Goal: Task Accomplishment & Management: Complete application form

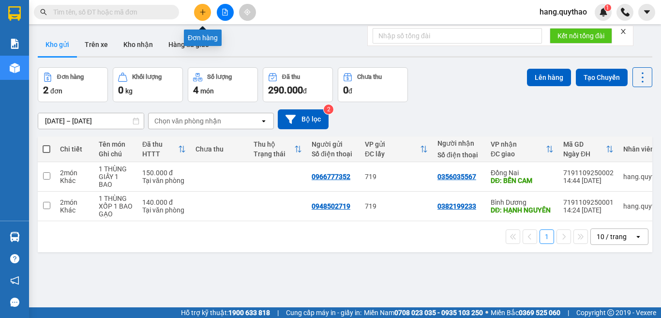
click at [198, 12] on button at bounding box center [202, 12] width 17 height 17
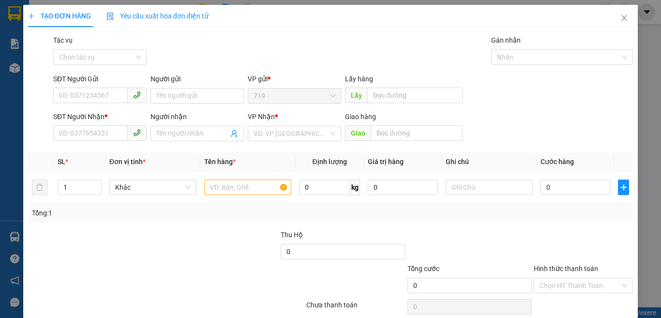
click at [104, 104] on div "SĐT Người Gửi VD: 0371234567" at bounding box center [99, 91] width 93 height 34
click at [90, 99] on input "SĐT Người Gửi" at bounding box center [90, 95] width 75 height 15
type input "0349106981"
click at [93, 139] on input "SĐT Người Nhận *" at bounding box center [90, 132] width 75 height 15
type input "0963784478"
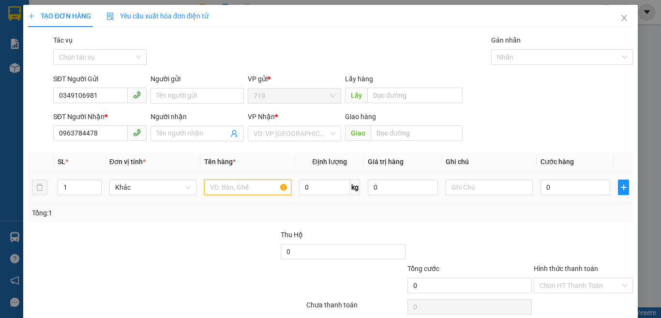
click at [252, 194] on input "text" at bounding box center [247, 187] width 87 height 15
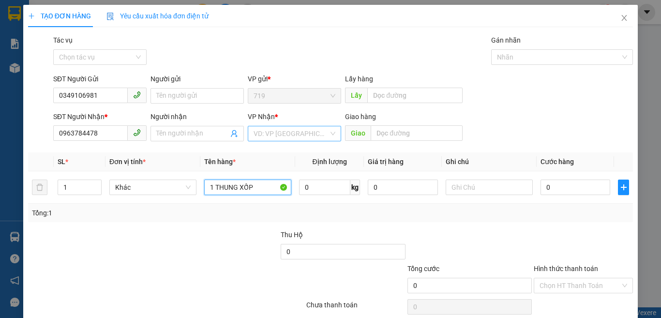
click at [330, 139] on div "VD: VP [GEOGRAPHIC_DATA]" at bounding box center [294, 133] width 93 height 15
type input "1 THUNG XỐP"
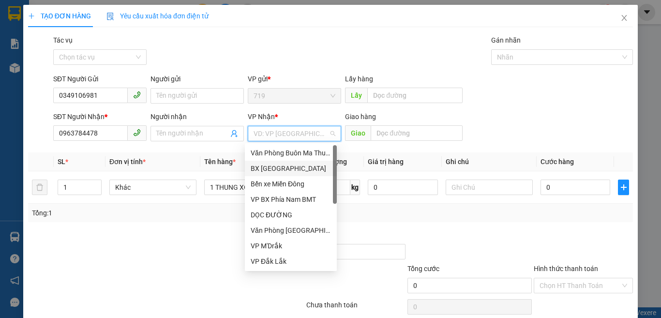
click at [267, 169] on div "BX [GEOGRAPHIC_DATA]" at bounding box center [291, 168] width 80 height 11
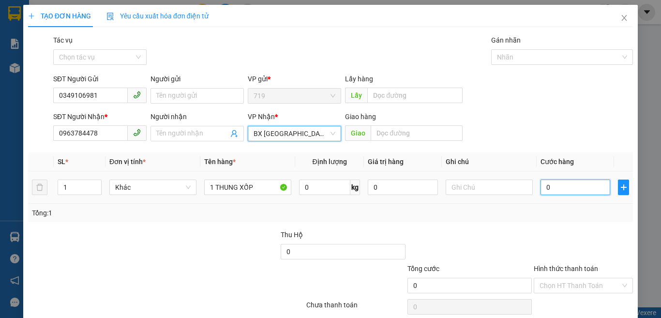
click at [569, 185] on input "0" at bounding box center [575, 187] width 70 height 15
type input "4"
type input "45"
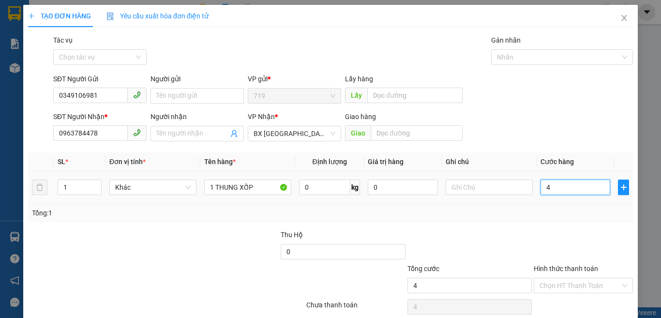
type input "45"
type input "450"
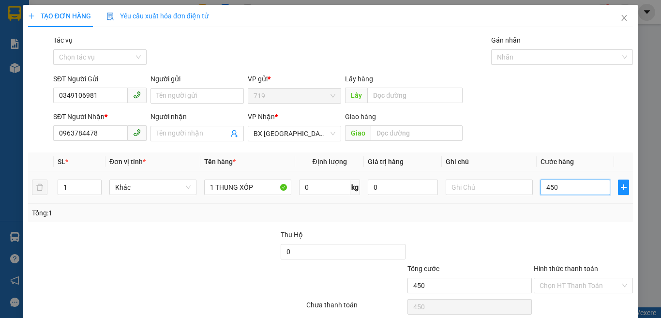
type input "45"
type input "4"
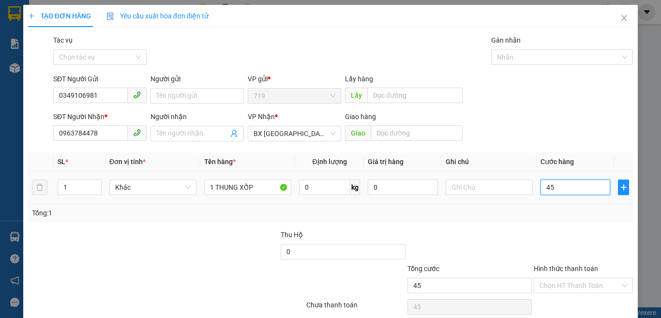
type input "4"
type input "0"
click at [540, 189] on input "0" at bounding box center [575, 187] width 70 height 15
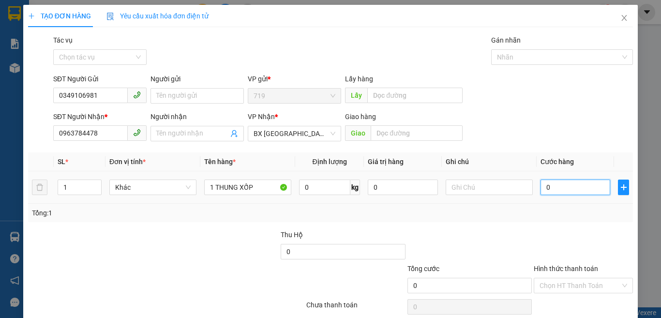
type input "50"
type input "500"
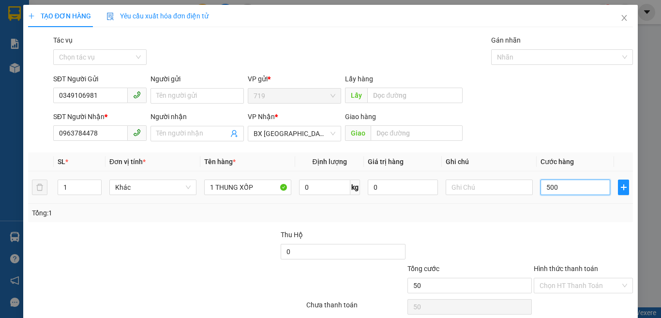
type input "500"
type input "5.000"
type input "50.000"
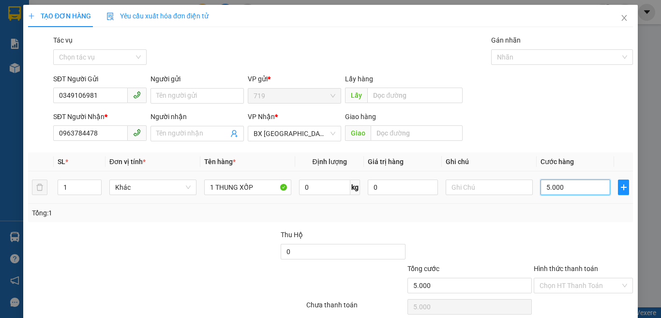
type input "50.000"
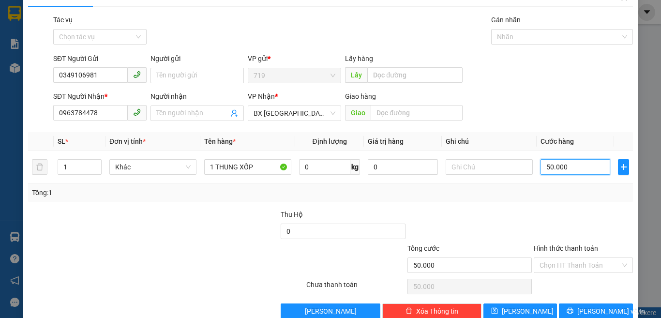
scroll to position [40, 0]
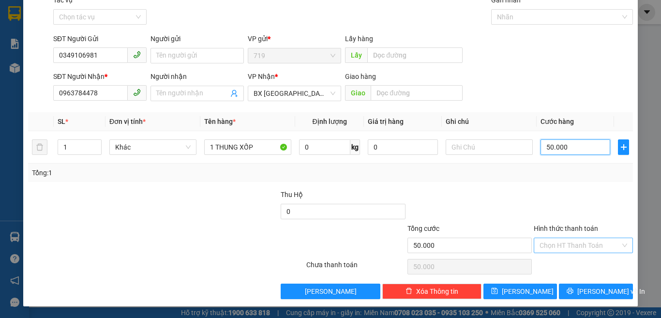
type input "50.000"
click at [573, 242] on input "Hình thức thanh toán" at bounding box center [579, 245] width 81 height 15
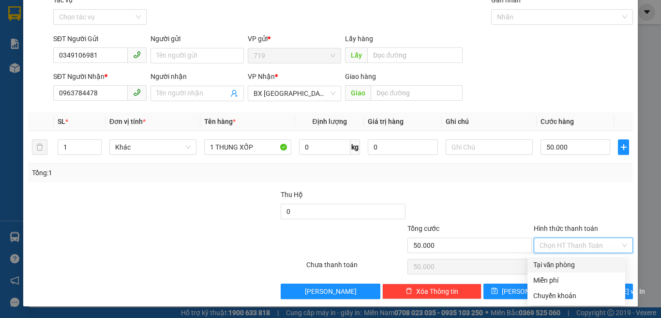
click at [574, 266] on div "Tại văn phòng" at bounding box center [576, 264] width 86 height 11
type input "0"
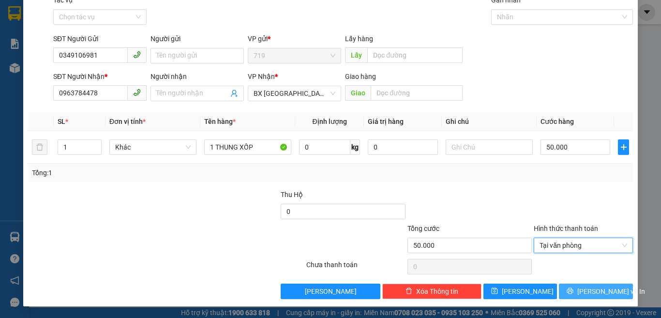
click at [593, 292] on span "[PERSON_NAME] và In" at bounding box center [611, 291] width 68 height 11
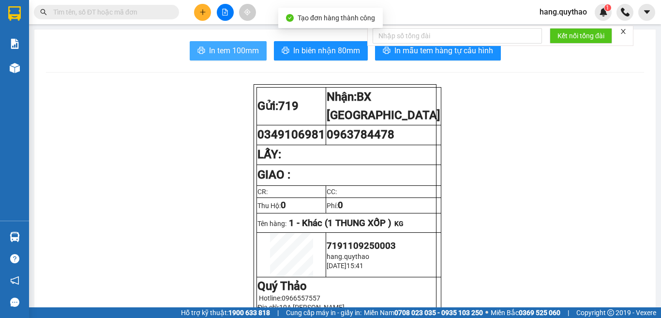
click at [209, 51] on span "In tem 100mm" at bounding box center [234, 51] width 50 height 12
click at [216, 59] on button "In tem 100mm" at bounding box center [228, 50] width 77 height 19
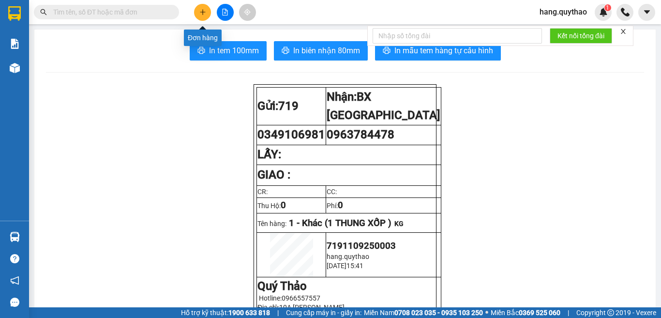
click at [197, 17] on button at bounding box center [202, 12] width 17 height 17
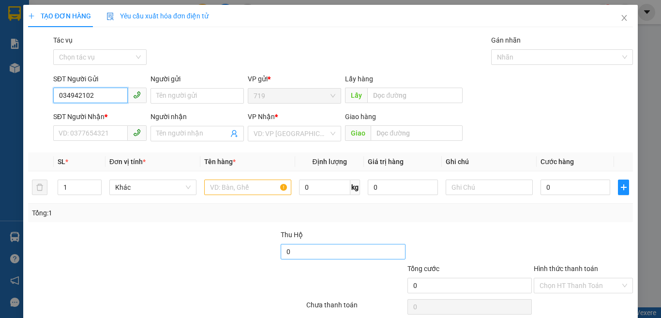
type input "0349421022"
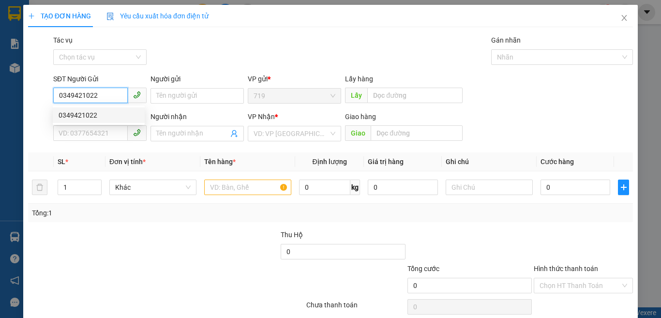
click at [76, 118] on div "0349421022" at bounding box center [99, 115] width 80 height 11
type input "0337840430"
type input "0349421022"
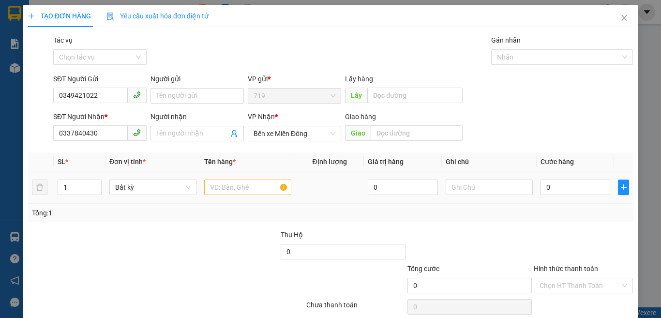
click at [231, 177] on td at bounding box center [247, 187] width 95 height 32
click at [236, 183] on input "text" at bounding box center [247, 187] width 87 height 15
type input "1 THÙNG GIẤY"
click at [583, 192] on input "0" at bounding box center [575, 187] width 70 height 15
type input "5"
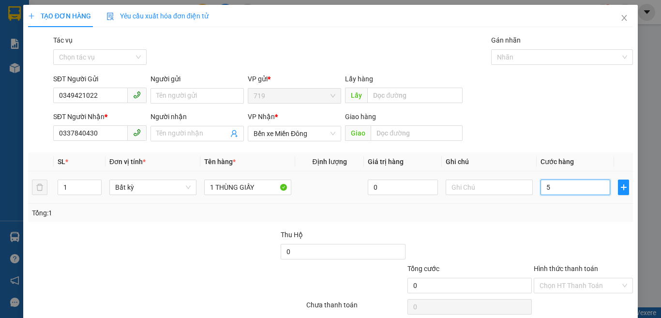
type input "5"
type input "50"
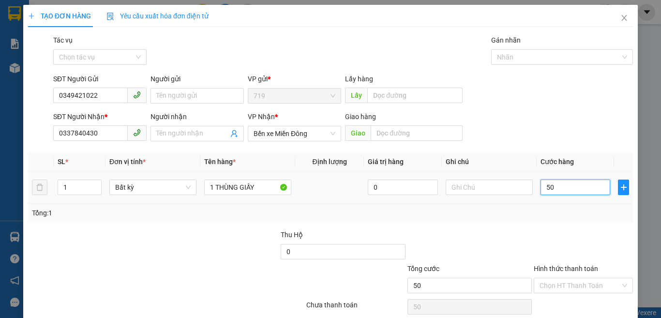
type input "500"
type input "5.000"
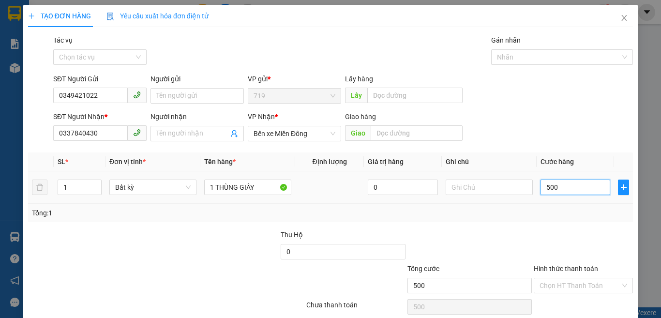
type input "5.000"
type input "50.000"
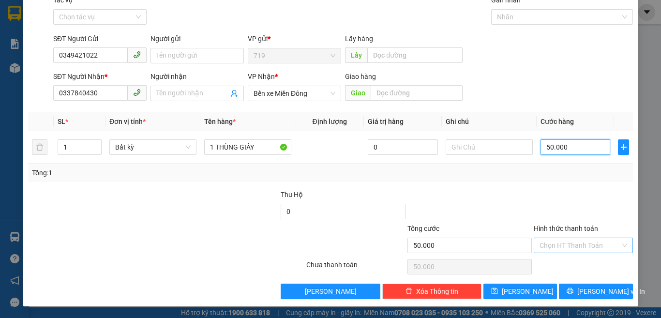
type input "50.000"
click at [563, 242] on input "Hình thức thanh toán" at bounding box center [579, 245] width 81 height 15
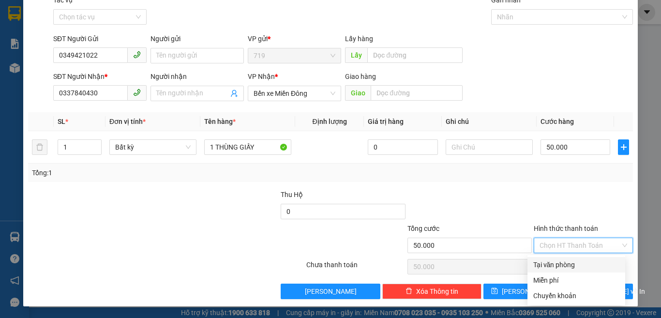
click at [578, 268] on div "Tại văn phòng" at bounding box center [576, 264] width 86 height 11
type input "0"
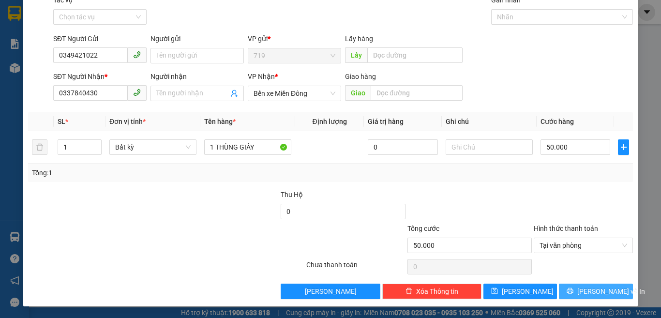
click at [601, 287] on span "[PERSON_NAME] và In" at bounding box center [611, 291] width 68 height 11
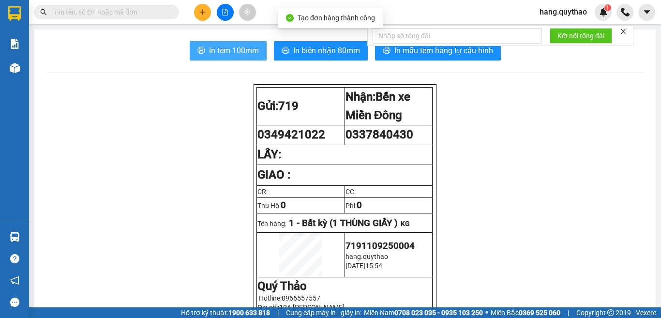
click at [224, 53] on span "In tem 100mm" at bounding box center [234, 51] width 50 height 12
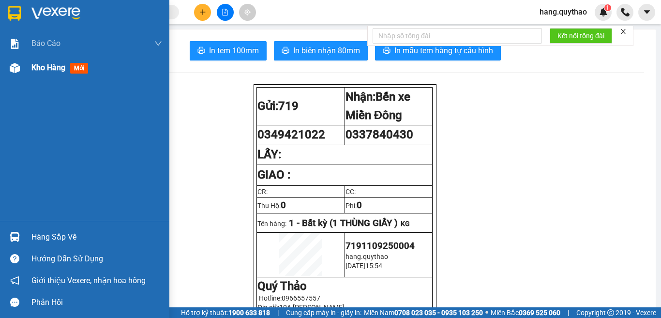
click at [55, 67] on span "Kho hàng" at bounding box center [48, 67] width 34 height 9
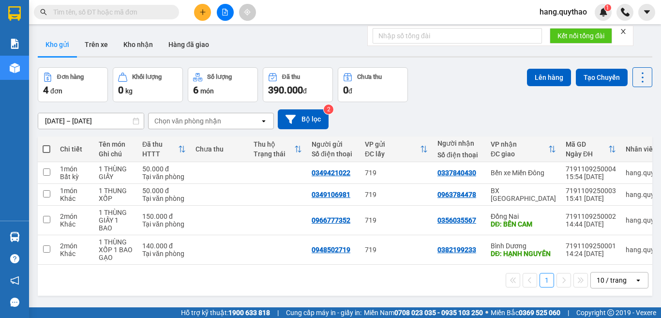
click at [197, 8] on button at bounding box center [202, 12] width 17 height 17
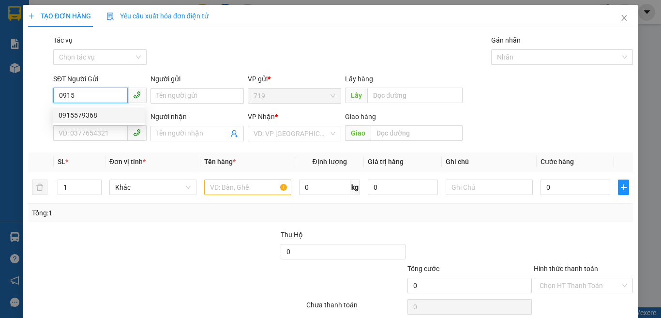
click at [95, 115] on div "0915579368" at bounding box center [99, 115] width 80 height 11
type input "0915579368"
type input "0908662964"
type input "0915579368"
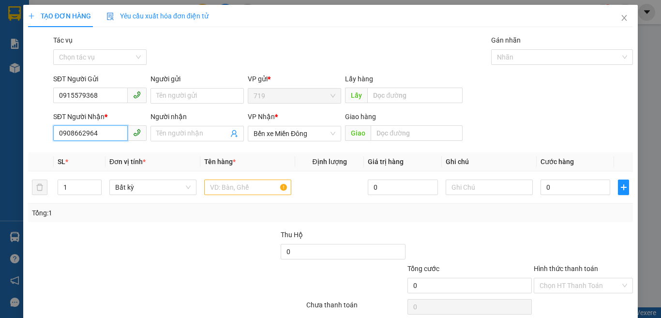
click at [101, 133] on input "0908662964" at bounding box center [90, 132] width 75 height 15
type input "0"
click at [94, 152] on th "SL *" at bounding box center [80, 161] width 52 height 19
click at [93, 136] on input "0989" at bounding box center [90, 132] width 75 height 15
click at [81, 155] on div "0989911139" at bounding box center [99, 153] width 80 height 11
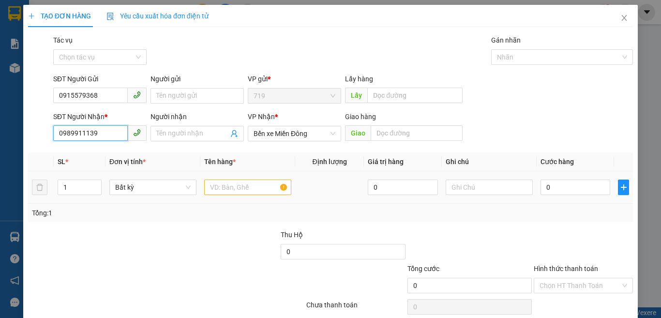
type input "0989911139"
click at [218, 191] on input "text" at bounding box center [247, 187] width 87 height 15
type input "1 BAO XANH"
click at [581, 179] on div "0" at bounding box center [575, 187] width 70 height 19
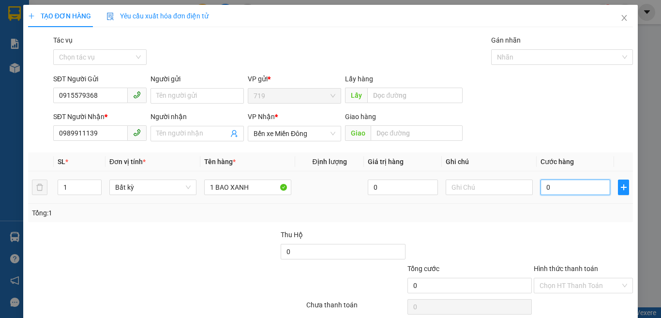
click at [554, 184] on input "0" at bounding box center [575, 187] width 70 height 15
type input "5"
type input "0"
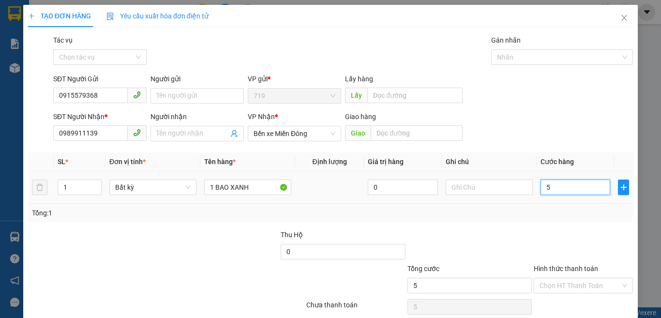
type input "0"
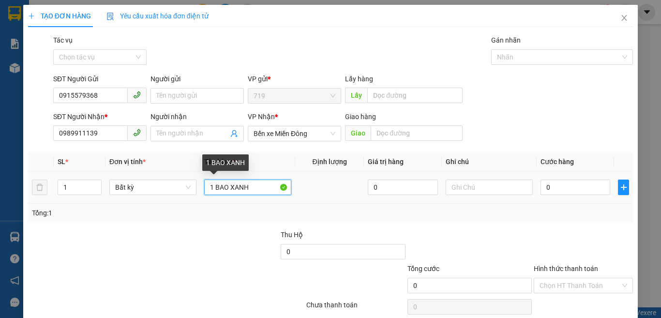
click at [262, 183] on input "1 BAO XANH" at bounding box center [247, 187] width 87 height 15
type input "1 [PERSON_NAME]"
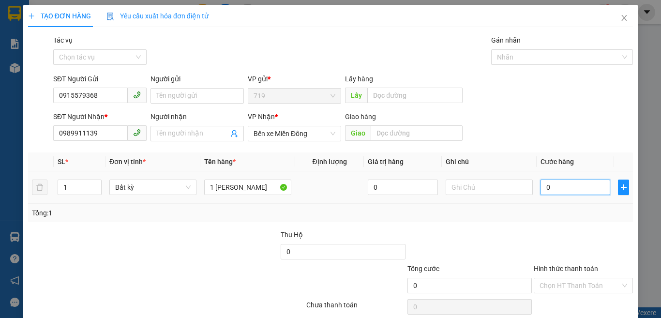
click at [565, 182] on input "0" at bounding box center [575, 187] width 70 height 15
type input "1"
type input "15"
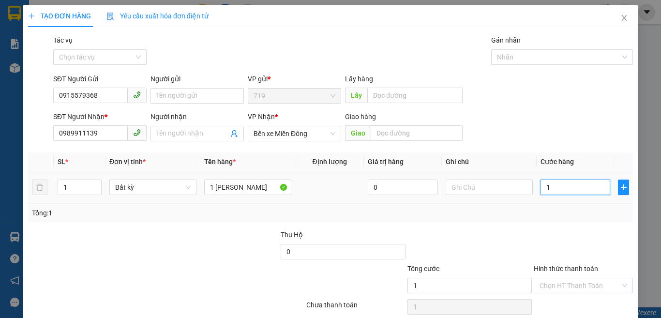
type input "15"
type input "150"
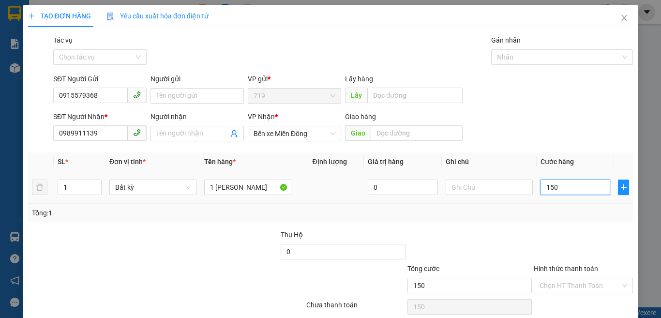
type input "1.500"
type input "15.000"
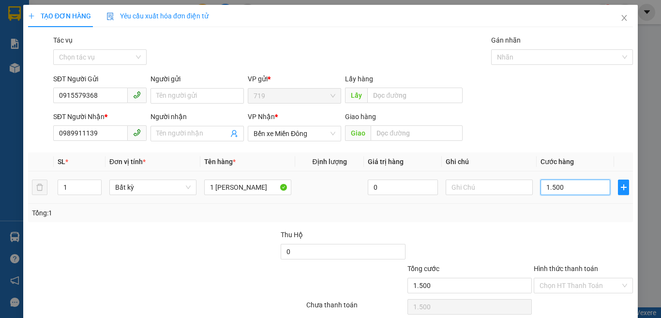
type input "15.000"
type input "150.000"
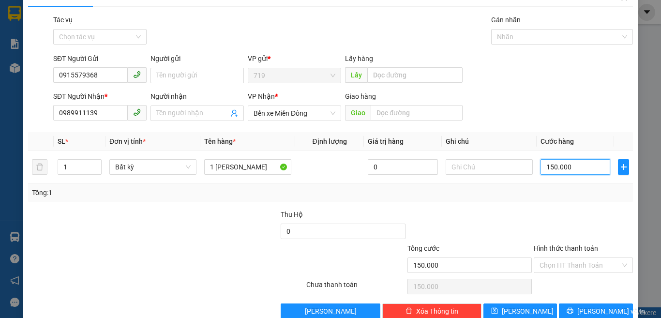
scroll to position [40, 0]
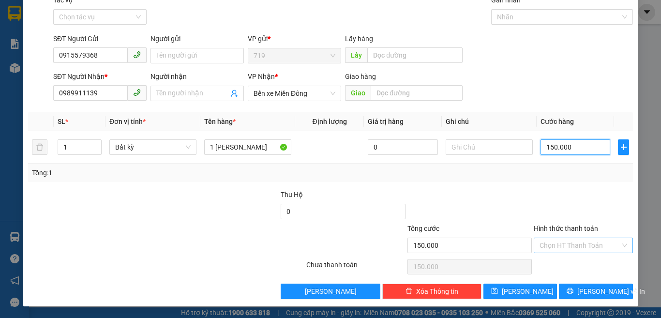
type input "150.000"
click at [550, 251] on input "Hình thức thanh toán" at bounding box center [579, 245] width 81 height 15
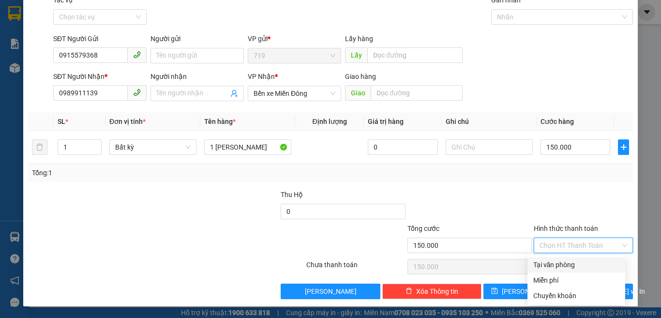
click at [549, 263] on div "Tại văn phòng" at bounding box center [576, 264] width 86 height 11
type input "0"
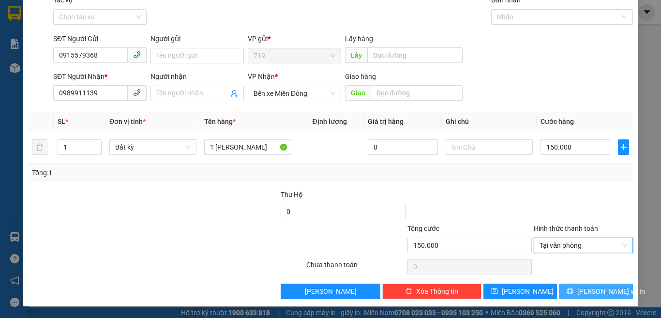
click at [592, 292] on span "[PERSON_NAME] và In" at bounding box center [611, 291] width 68 height 11
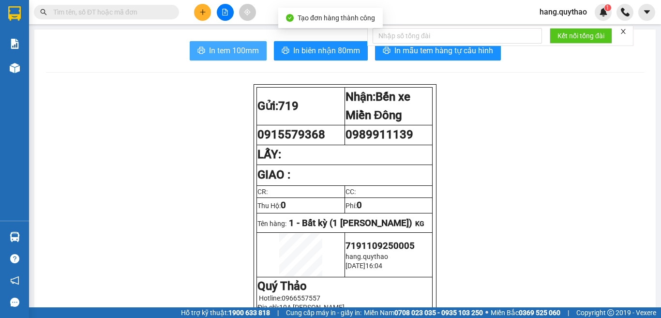
click at [225, 52] on span "In tem 100mm" at bounding box center [234, 51] width 50 height 12
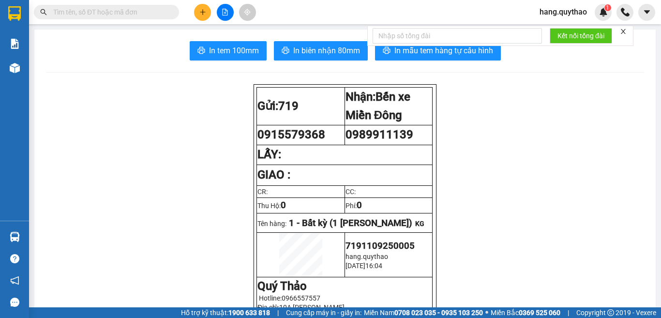
click at [207, 14] on button at bounding box center [202, 12] width 17 height 17
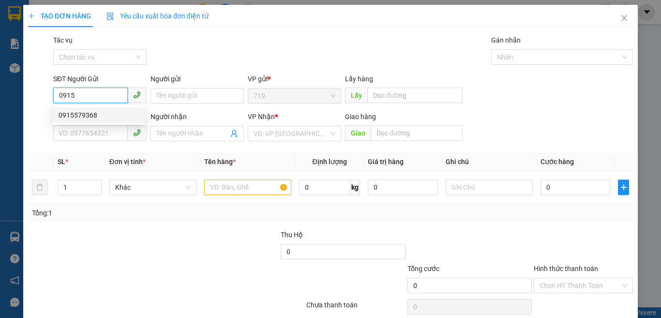
click at [82, 113] on div "0915579368" at bounding box center [99, 115] width 80 height 11
type input "0915579368"
type input "0989911139"
type input "0915579368"
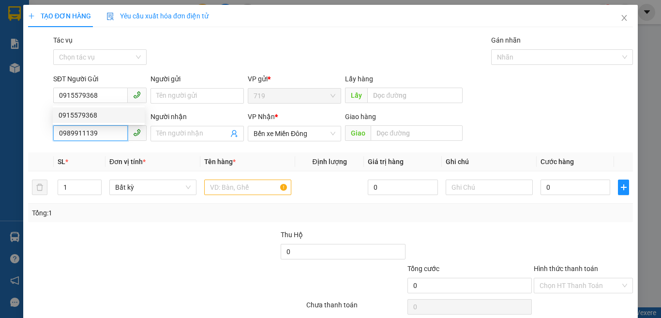
click at [94, 129] on input "0989911139" at bounding box center [90, 132] width 75 height 15
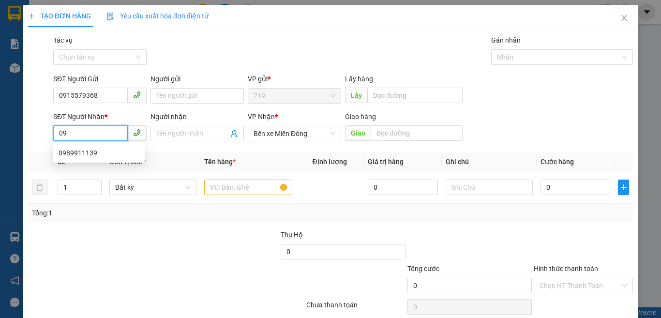
type input "0"
click at [108, 150] on div "0931857742" at bounding box center [99, 153] width 80 height 11
type input "0931857742"
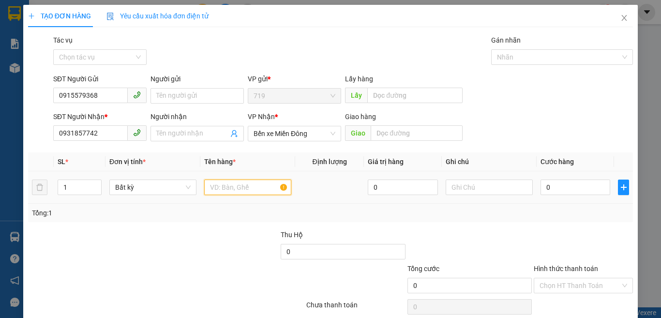
click at [241, 185] on input "text" at bounding box center [247, 187] width 87 height 15
type input "1 TÚM XANH"
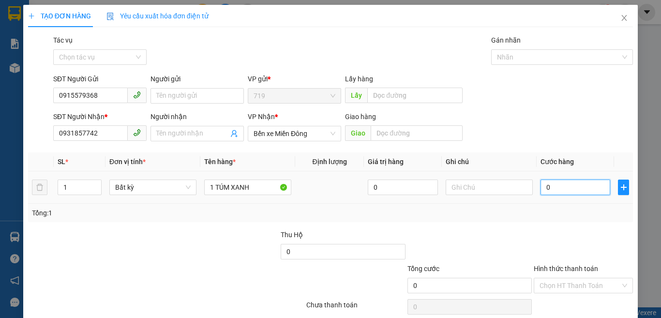
click at [586, 191] on input "0" at bounding box center [575, 187] width 70 height 15
type input "5"
type input "50"
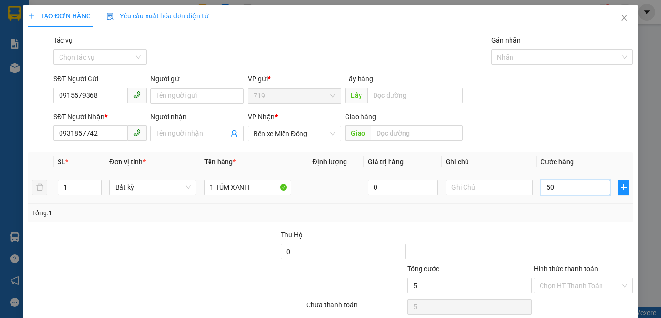
type input "50"
type input "500"
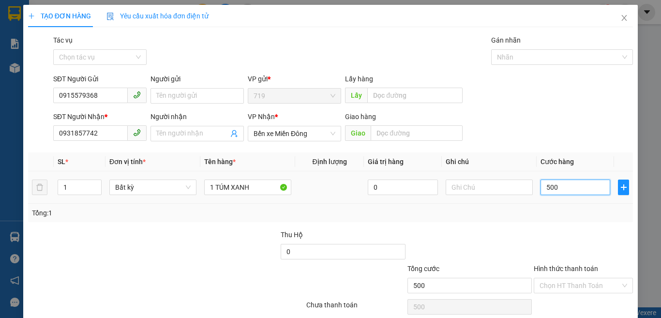
type input "5.000"
type input "50.000"
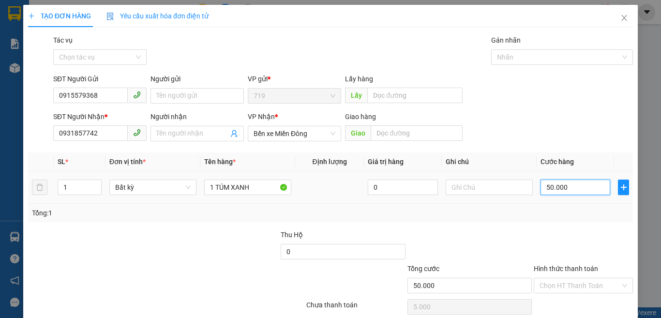
type input "50.000"
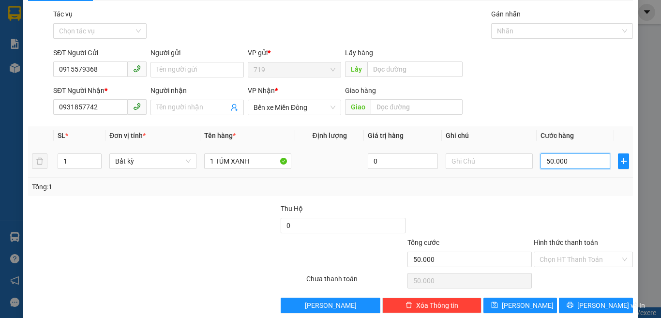
scroll to position [40, 0]
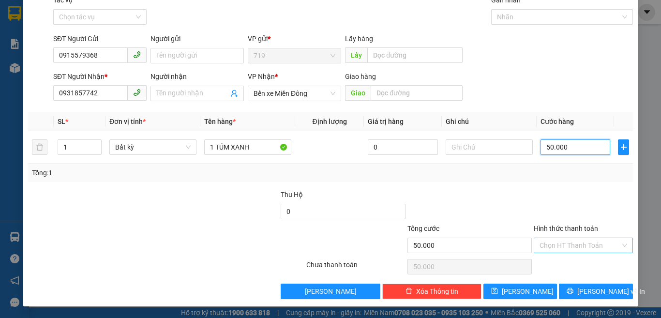
type input "50.000"
click at [561, 246] on input "Hình thức thanh toán" at bounding box center [579, 245] width 81 height 15
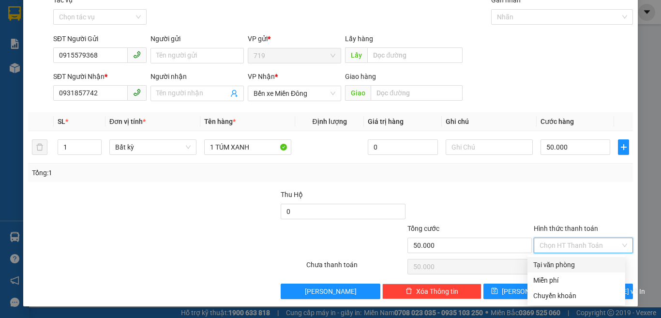
click at [552, 261] on div "Tại văn phòng" at bounding box center [576, 264] width 86 height 11
type input "0"
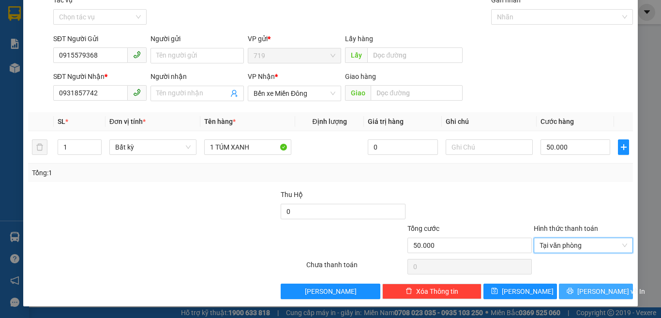
click at [597, 294] on span "[PERSON_NAME] và In" at bounding box center [611, 291] width 68 height 11
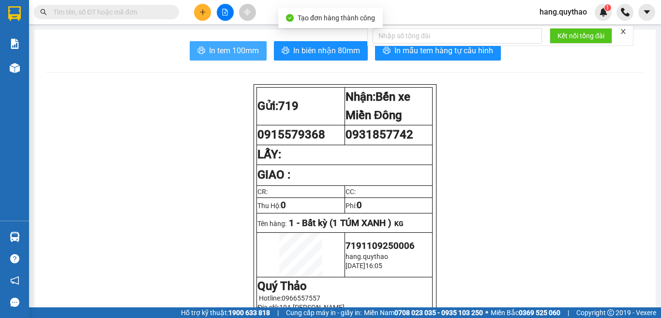
click at [239, 56] on span "In tem 100mm" at bounding box center [234, 51] width 50 height 12
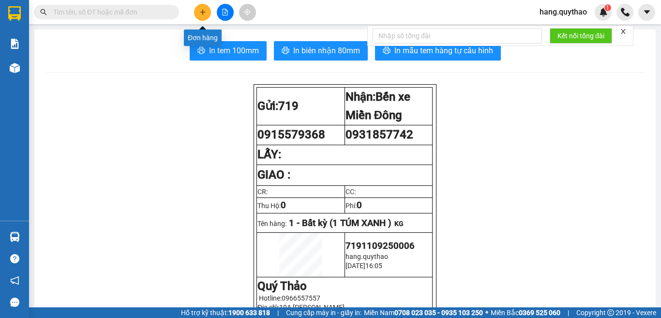
click at [204, 11] on icon "plus" at bounding box center [202, 12] width 7 height 7
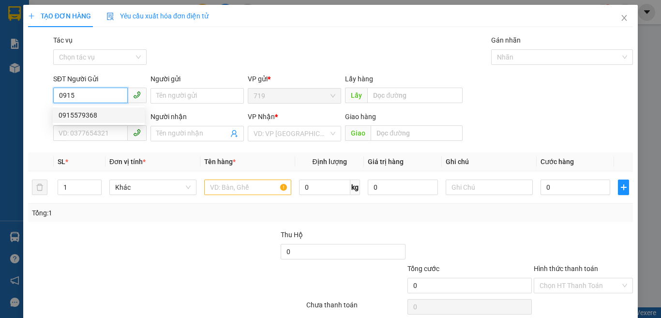
click at [99, 118] on div "0915579368" at bounding box center [99, 115] width 80 height 11
type input "0915579368"
type input "0931857742"
type input "0915579368"
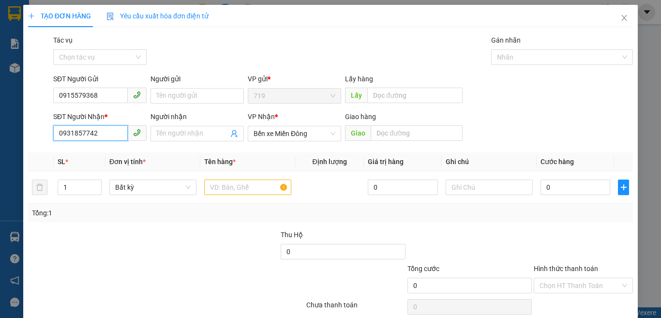
click at [105, 133] on input "0931857742" at bounding box center [90, 132] width 75 height 15
type input "0"
click at [99, 152] on div "0974383873" at bounding box center [99, 153] width 80 height 11
type input "0974383873"
click at [262, 191] on input "text" at bounding box center [247, 187] width 87 height 15
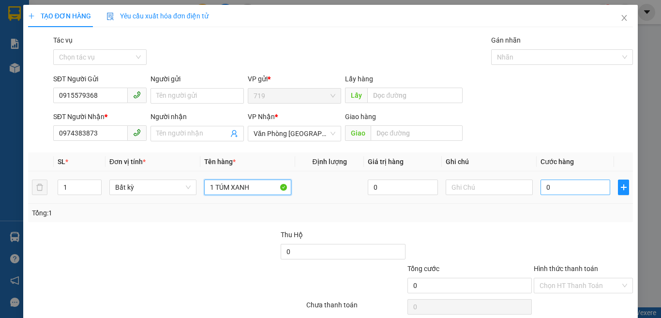
type input "1 TÚM XANH"
click at [572, 193] on input "0" at bounding box center [575, 187] width 70 height 15
type input "6"
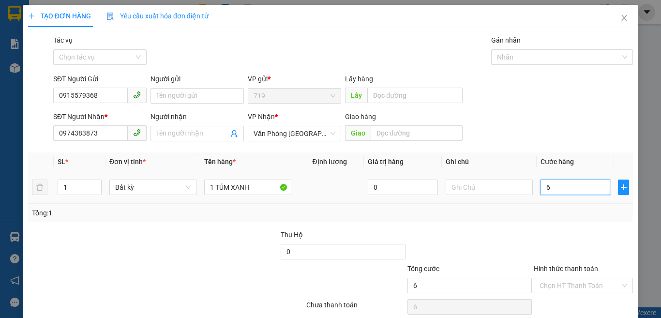
type input "60"
type input "600"
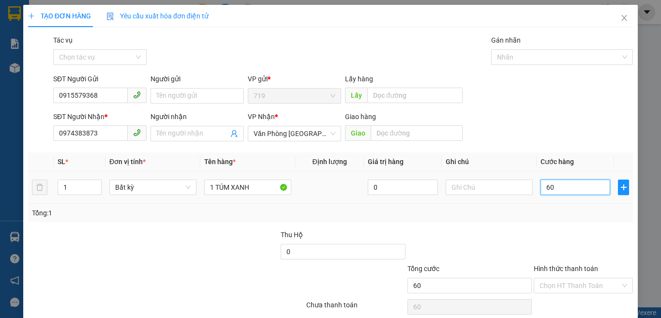
type input "600"
type input "6.000"
type input "60.000"
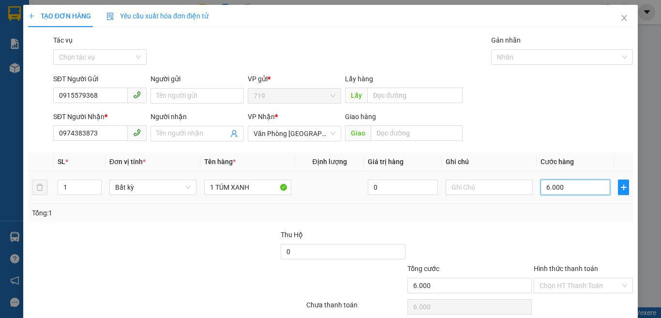
type input "60.000"
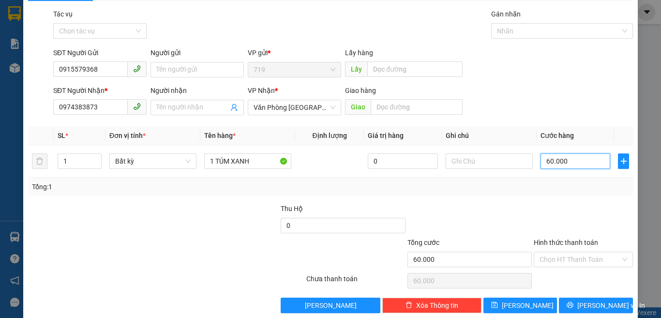
scroll to position [40, 0]
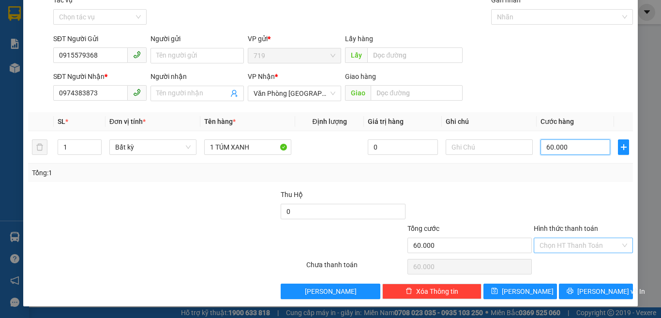
type input "60.000"
click at [564, 250] on input "Hình thức thanh toán" at bounding box center [579, 245] width 81 height 15
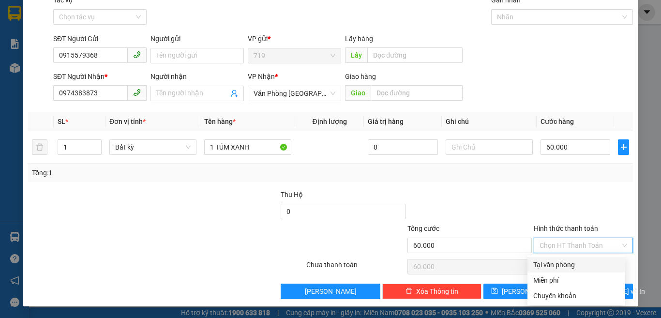
click at [555, 264] on div "Tại văn phòng" at bounding box center [576, 264] width 86 height 11
type input "0"
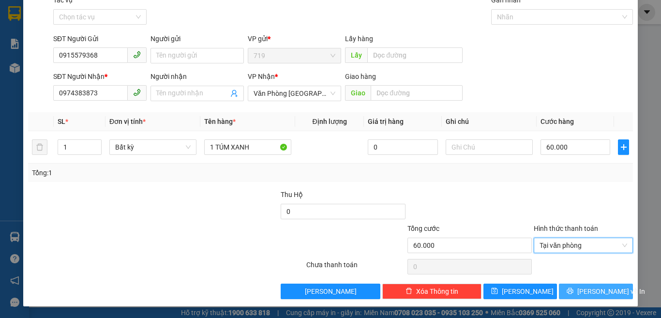
click at [603, 295] on span "[PERSON_NAME] và In" at bounding box center [611, 291] width 68 height 11
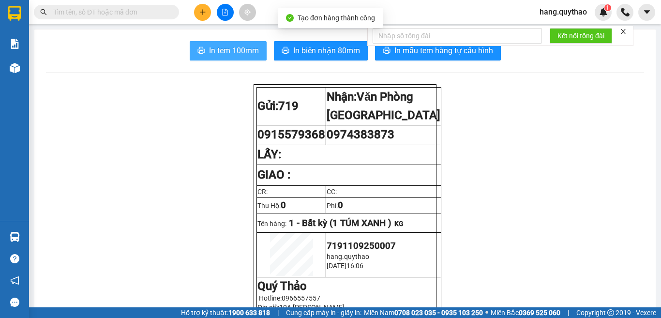
click at [259, 58] on button "In tem 100mm" at bounding box center [228, 50] width 77 height 19
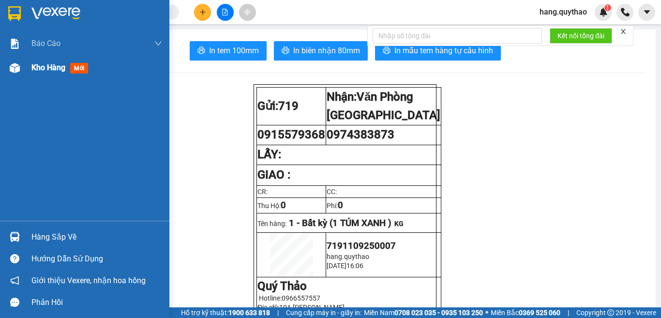
click at [46, 73] on div "Kho hàng mới" at bounding box center [61, 67] width 60 height 12
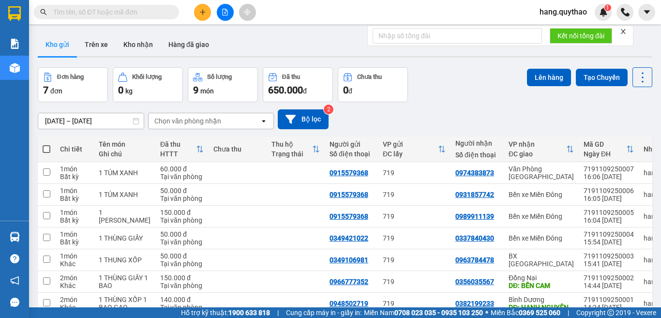
click at [202, 13] on icon "plus" at bounding box center [202, 12] width 7 height 7
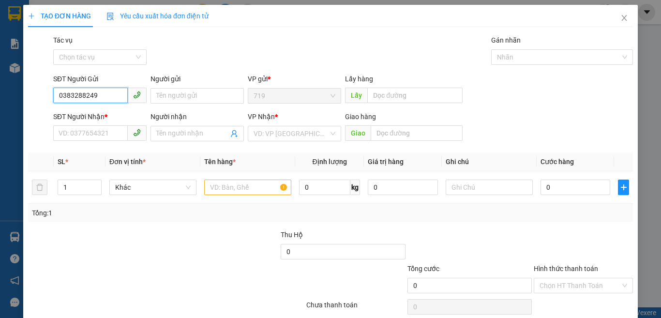
type input "0383288249"
click at [103, 144] on div "SĐT Người Nhận * VD: 0377654321" at bounding box center [99, 128] width 93 height 34
click at [101, 135] on input "SĐT Người Nhận *" at bounding box center [90, 132] width 75 height 15
type input "0336699443"
click at [250, 189] on input "text" at bounding box center [247, 187] width 87 height 15
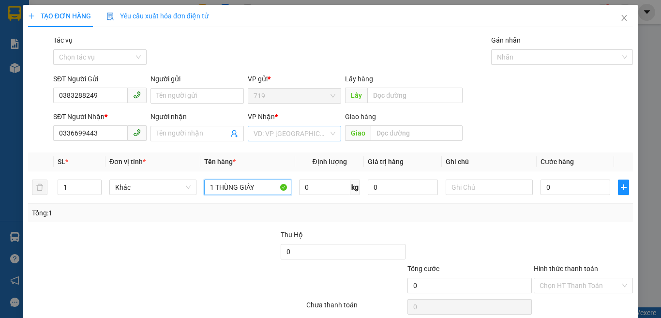
type input "1 THÙNG GIẤY"
click at [294, 135] on input "search" at bounding box center [291, 133] width 75 height 15
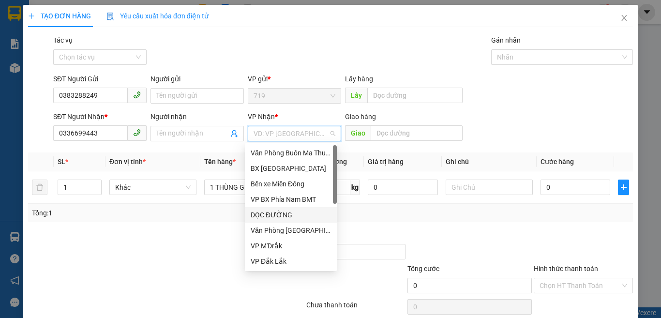
click at [274, 216] on div "DỌC ĐƯỜNG" at bounding box center [291, 214] width 80 height 11
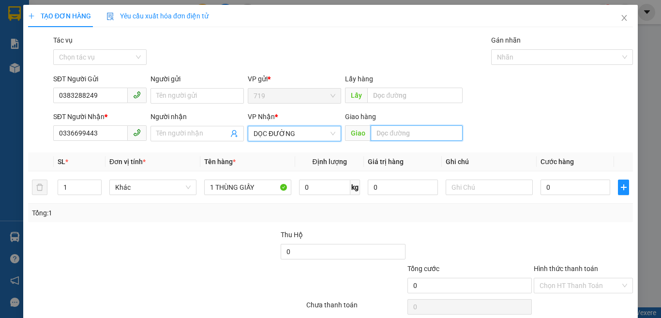
click at [405, 132] on input "text" at bounding box center [417, 132] width 92 height 15
type input "B"
type input "L"
click at [620, 19] on icon "close" at bounding box center [624, 18] width 8 height 8
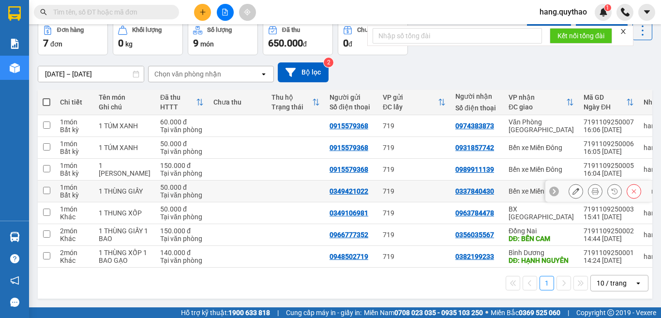
scroll to position [66, 0]
click at [509, 118] on div "Văn Phòng [GEOGRAPHIC_DATA]" at bounding box center [541, 125] width 65 height 15
checkbox input "true"
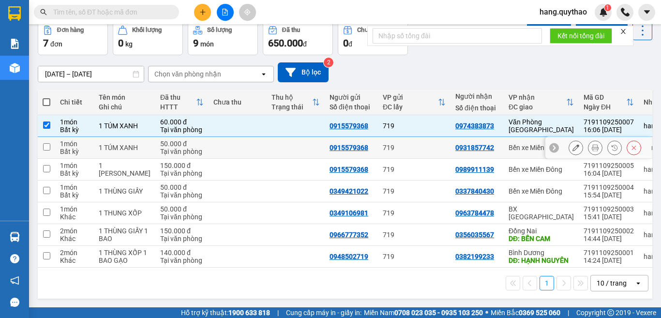
click at [509, 144] on div "Bến xe Miền Đông" at bounding box center [541, 148] width 65 height 8
checkbox input "true"
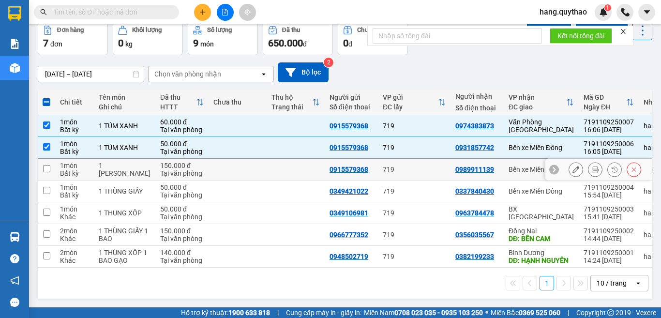
click at [509, 165] on div "Bến xe Miền Đông" at bounding box center [541, 169] width 65 height 8
checkbox input "true"
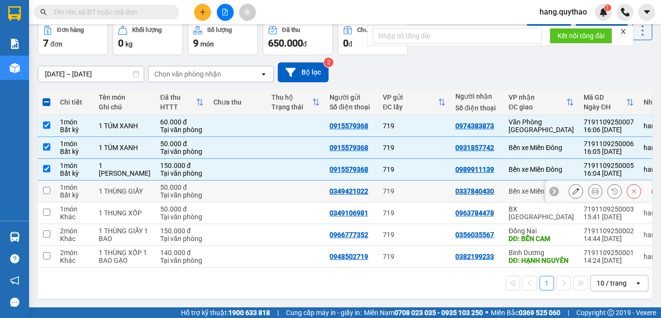
click at [509, 187] on div "Bến xe Miền Đông" at bounding box center [541, 191] width 65 height 8
checkbox input "true"
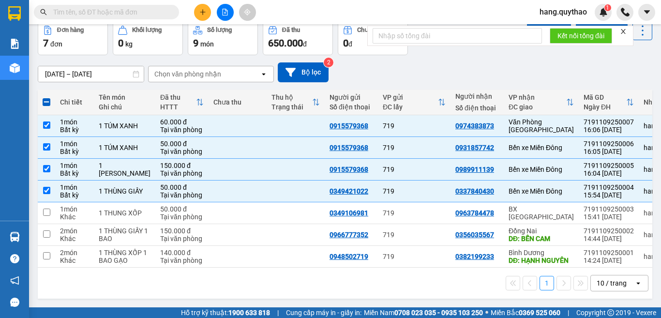
click at [622, 30] on icon "close" at bounding box center [623, 31] width 7 height 7
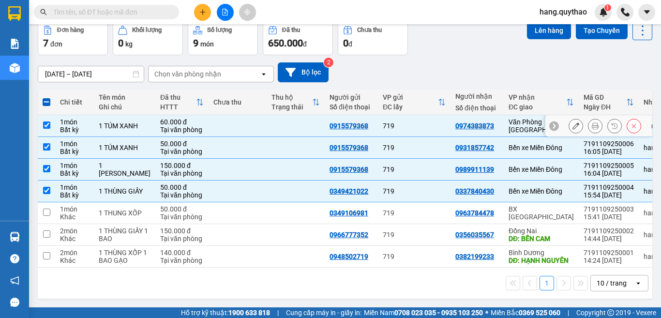
click at [516, 115] on td "Văn Phòng [GEOGRAPHIC_DATA]" at bounding box center [541, 126] width 75 height 22
checkbox input "false"
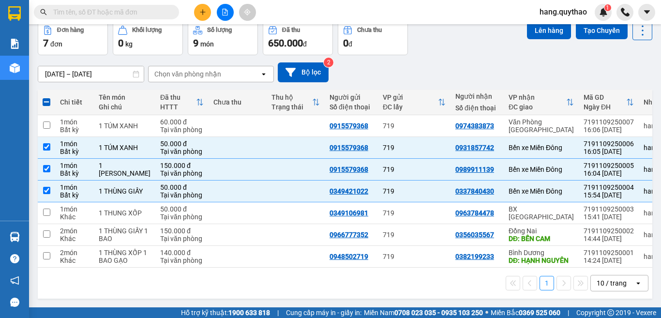
scroll to position [0, 0]
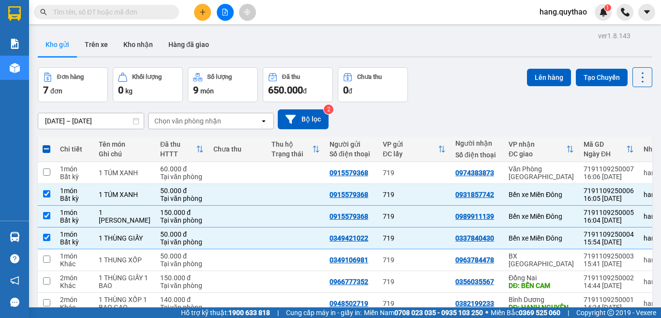
click at [542, 87] on div "Lên hàng Tạo Chuyến" at bounding box center [589, 77] width 125 height 20
click at [529, 80] on button "Lên hàng" at bounding box center [549, 77] width 44 height 17
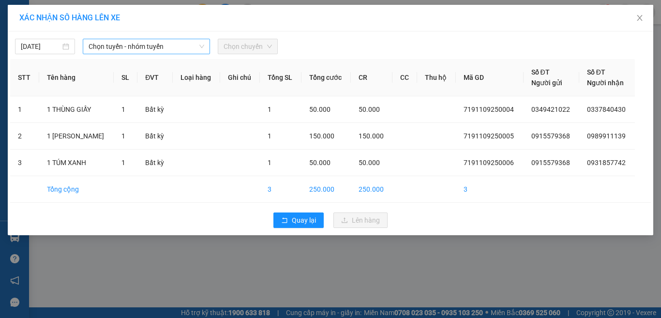
click at [135, 47] on span "Chọn tuyến - nhóm tuyến" at bounding box center [147, 46] width 116 height 15
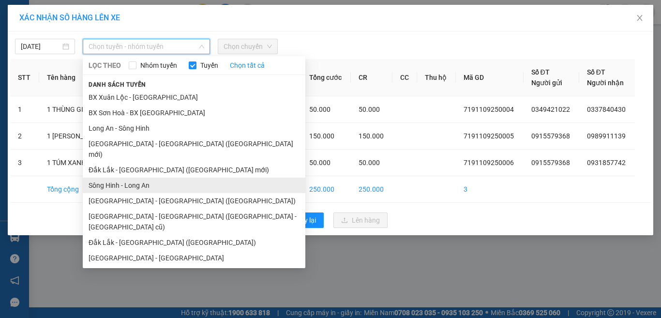
scroll to position [11, 0]
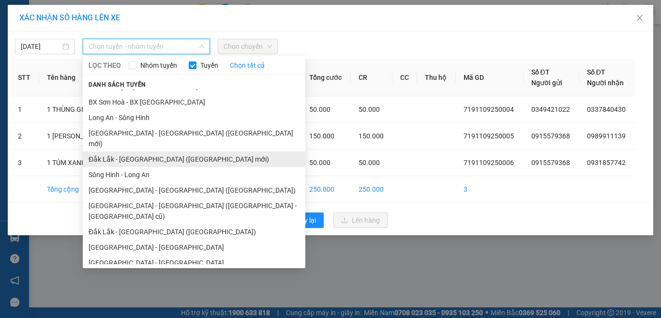
click at [156, 151] on li "Đắk Lắk - [GEOGRAPHIC_DATA] ([GEOGRAPHIC_DATA] mới)" at bounding box center [194, 158] width 223 height 15
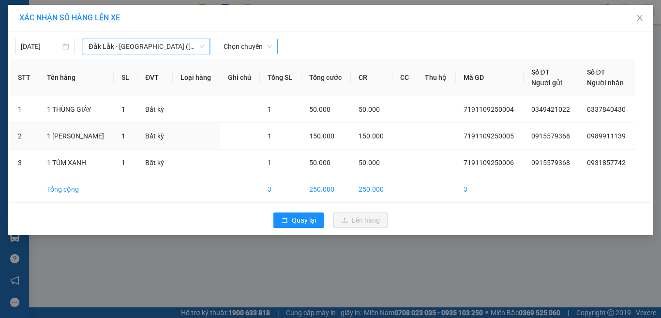
click at [272, 48] on div "Chọn chuyến" at bounding box center [248, 46] width 60 height 15
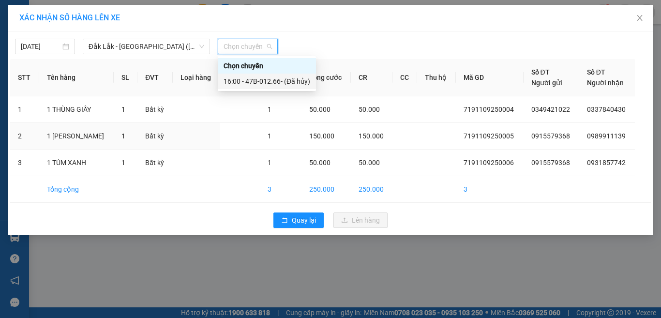
click at [277, 80] on div "16:00 - 47B-012.66 - (Đã hủy)" at bounding box center [267, 81] width 87 height 11
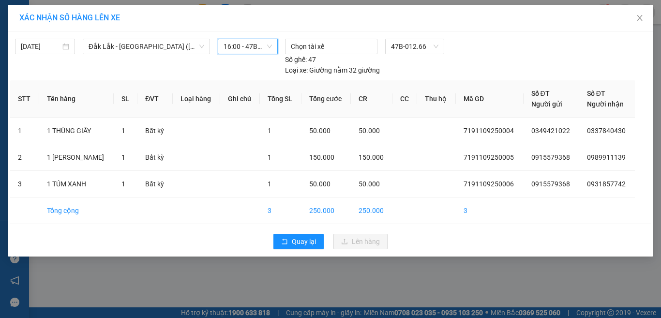
click at [254, 46] on span "16:00 - 47B-012.66 - (Đã hủy)" at bounding box center [248, 46] width 48 height 15
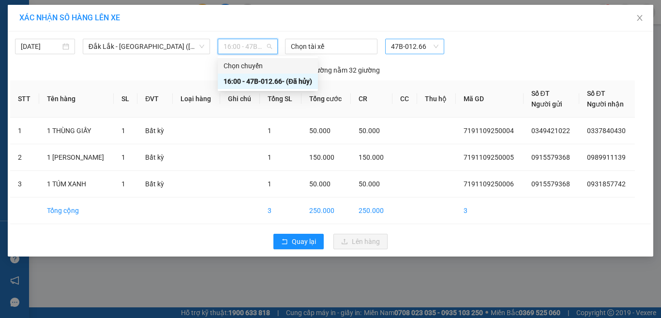
click at [429, 43] on span "47B-012.66" at bounding box center [414, 46] width 47 height 15
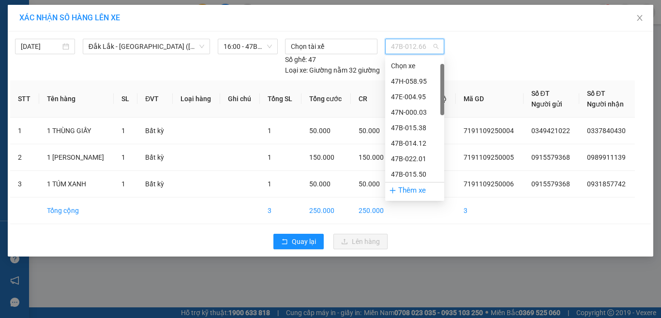
scroll to position [15, 0]
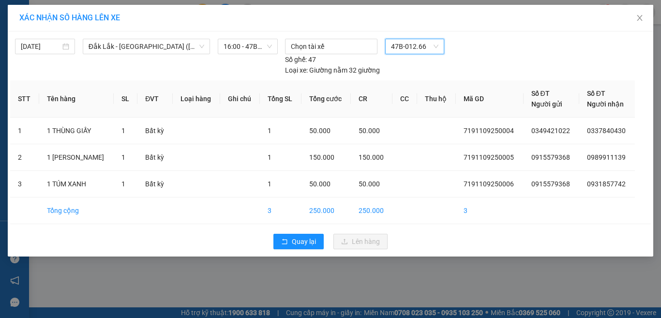
click at [428, 47] on span "47B-012.66" at bounding box center [414, 46] width 47 height 15
click at [433, 39] on div "47B-012.66" at bounding box center [414, 46] width 59 height 15
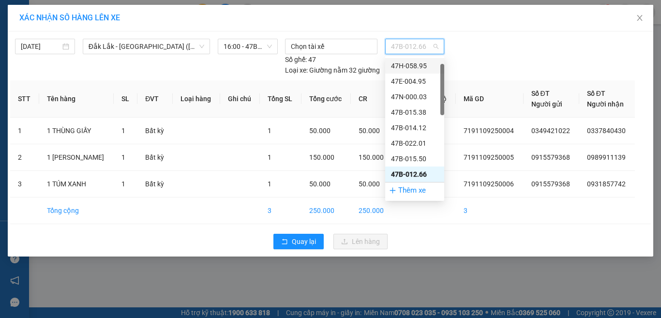
click at [419, 63] on div "47H-058.95" at bounding box center [414, 65] width 47 height 11
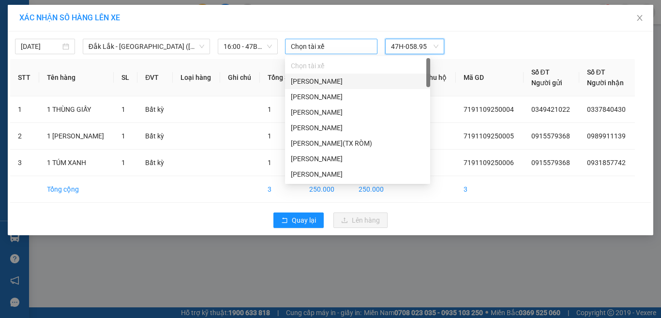
click at [331, 50] on div at bounding box center [331, 47] width 88 height 12
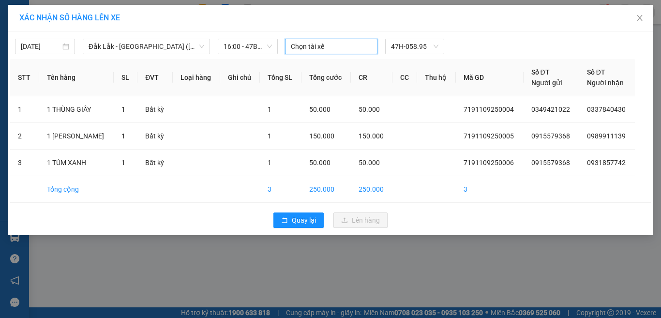
click at [341, 42] on div at bounding box center [331, 47] width 88 height 12
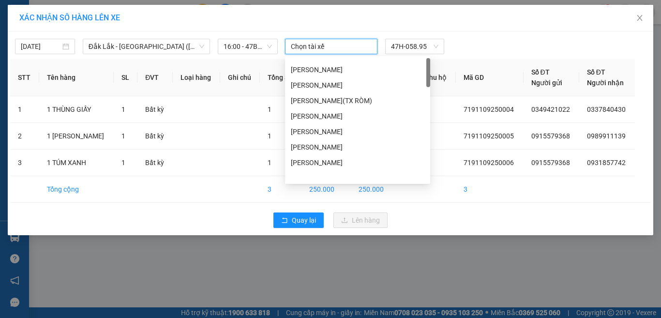
scroll to position [0, 0]
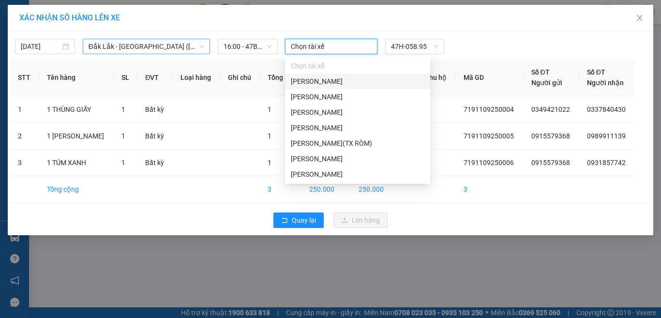
click at [156, 46] on span "Đắk Lắk - [GEOGRAPHIC_DATA] ([GEOGRAPHIC_DATA] mới)" at bounding box center [147, 46] width 116 height 15
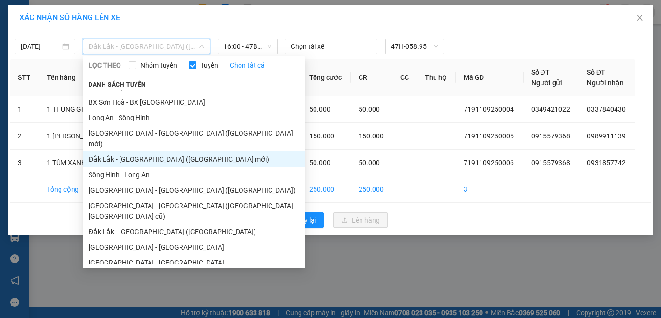
click at [147, 270] on li "Đắk Lắk - [GEOGRAPHIC_DATA] (T)" at bounding box center [194, 277] width 223 height 15
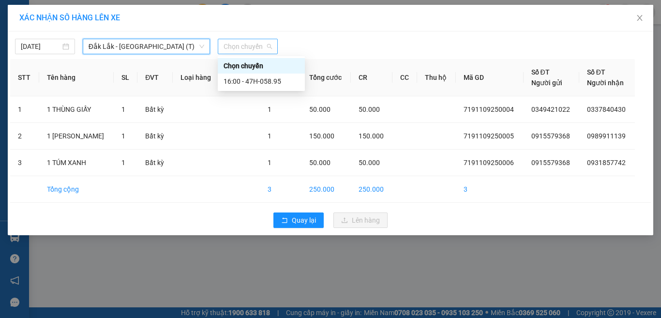
click at [253, 48] on span "Chọn chuyến" at bounding box center [248, 46] width 48 height 15
click at [255, 81] on div "16:00 - 47H-058.95" at bounding box center [261, 81] width 75 height 11
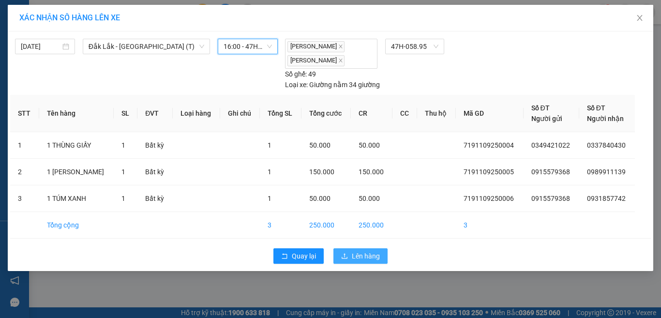
click at [373, 259] on span "Lên hàng" at bounding box center [366, 256] width 28 height 11
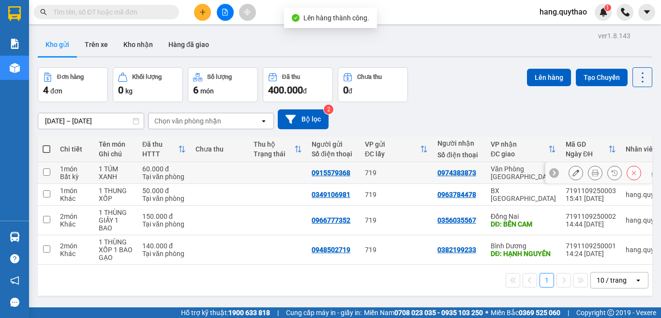
click at [498, 173] on div "Văn Phòng [GEOGRAPHIC_DATA]" at bounding box center [523, 172] width 65 height 15
checkbox input "true"
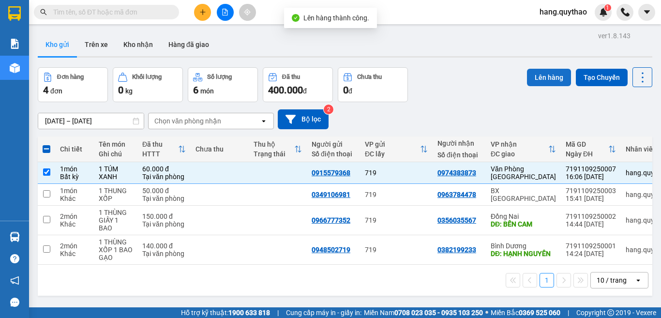
click at [528, 74] on button "Lên hàng" at bounding box center [549, 77] width 44 height 17
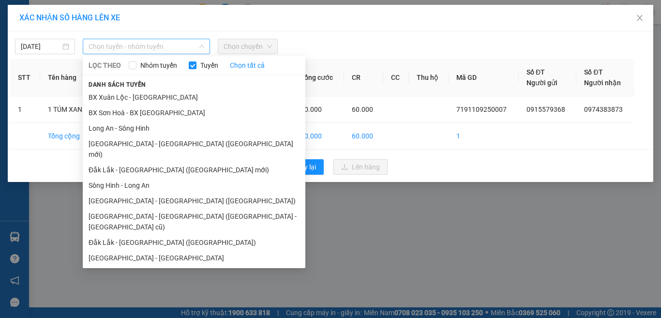
click at [133, 45] on span "Chọn tuyến - nhóm tuyến" at bounding box center [147, 46] width 116 height 15
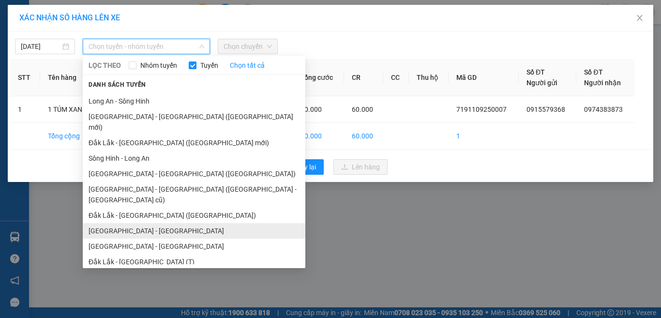
scroll to position [42, 0]
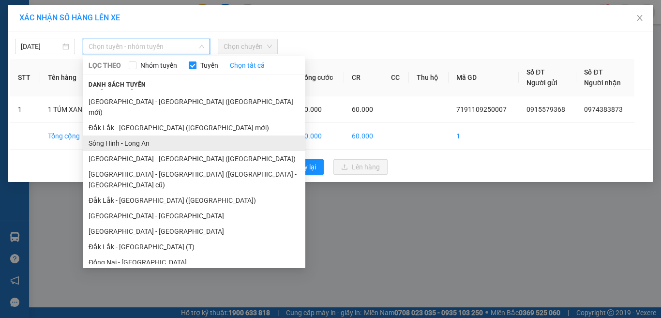
click at [145, 135] on li "Sông Hinh - Long An" at bounding box center [194, 142] width 223 height 15
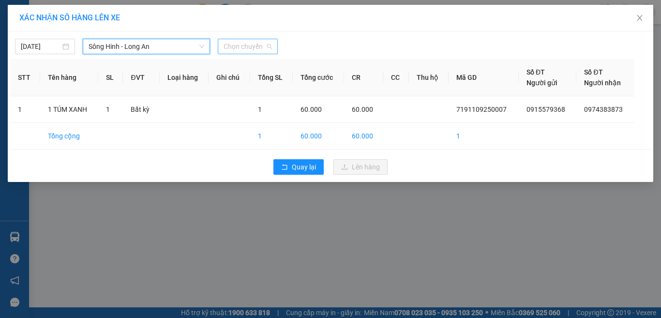
click at [255, 44] on span "Chọn chuyến" at bounding box center [248, 46] width 48 height 15
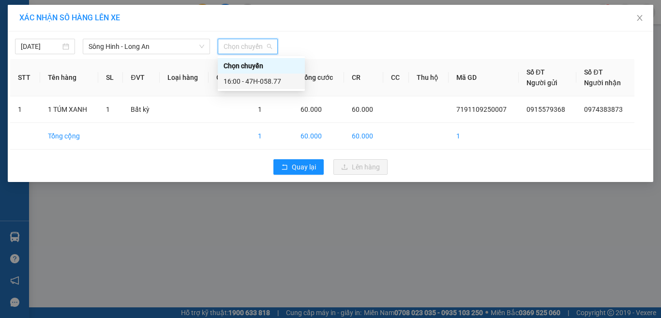
click at [255, 82] on div "16:00 - 47H-058.77" at bounding box center [261, 81] width 75 height 11
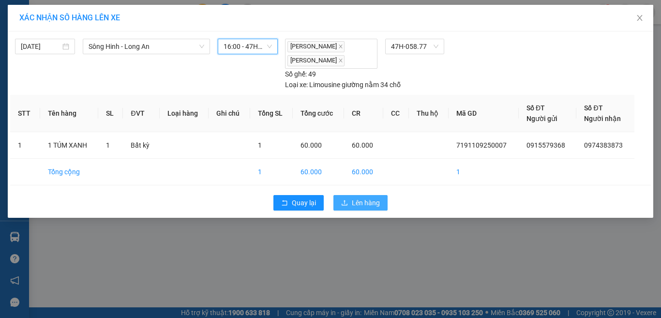
click at [358, 201] on span "Lên hàng" at bounding box center [366, 202] width 28 height 11
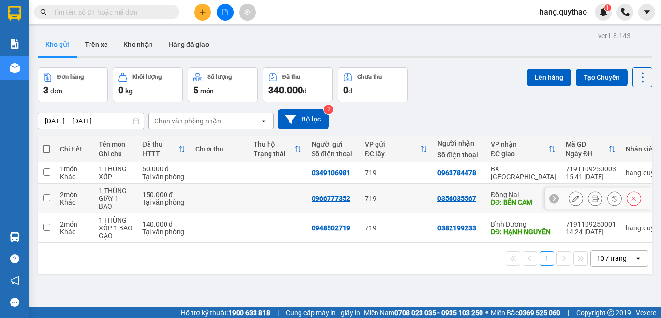
click at [506, 203] on div "DĐ: BẾN CAM" at bounding box center [523, 202] width 65 height 8
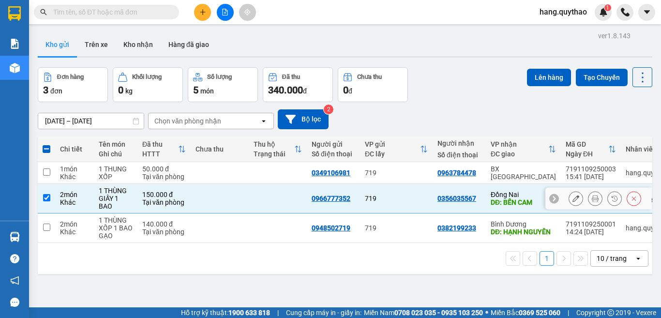
click at [506, 203] on div "DĐ: BẾN CAM" at bounding box center [523, 202] width 65 height 8
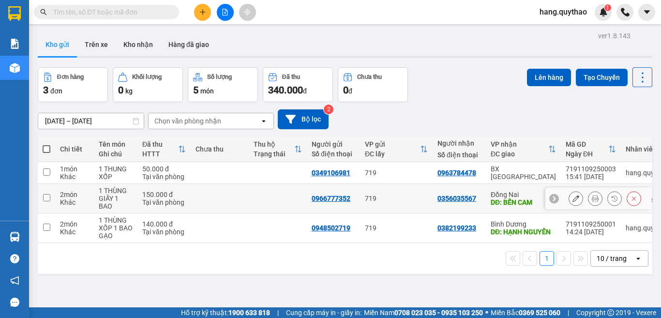
click at [506, 203] on div "DĐ: BẾN CAM" at bounding box center [523, 202] width 65 height 8
checkbox input "true"
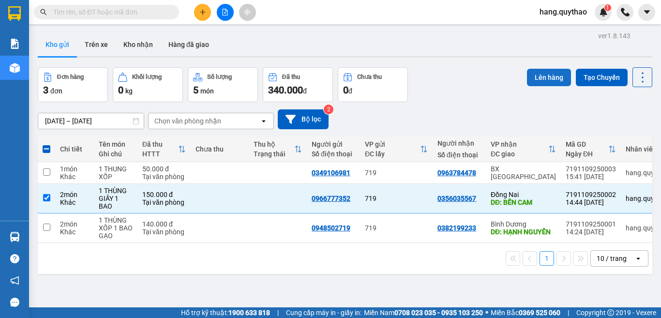
click at [528, 75] on button "Lên hàng" at bounding box center [549, 77] width 44 height 17
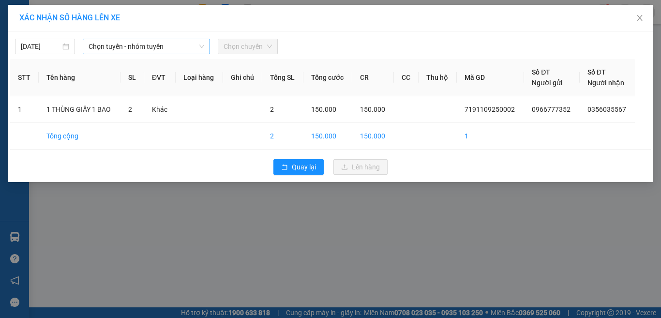
click at [114, 51] on span "Chọn tuyến - nhóm tuyến" at bounding box center [147, 46] width 116 height 15
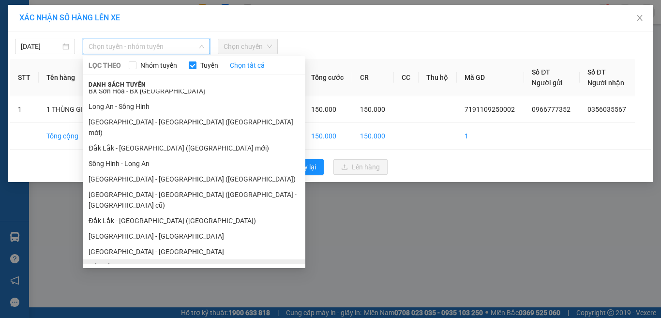
scroll to position [42, 0]
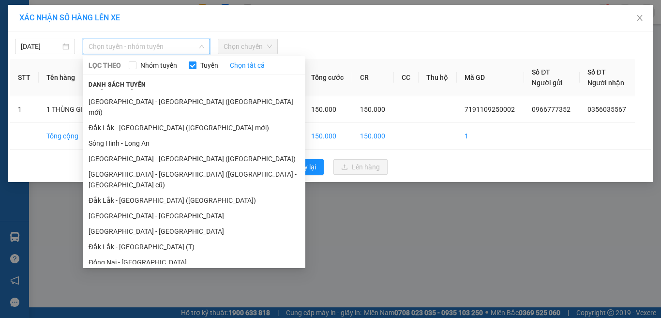
click at [128, 270] on li "Đắk Lắk - [GEOGRAPHIC_DATA]" at bounding box center [194, 277] width 223 height 15
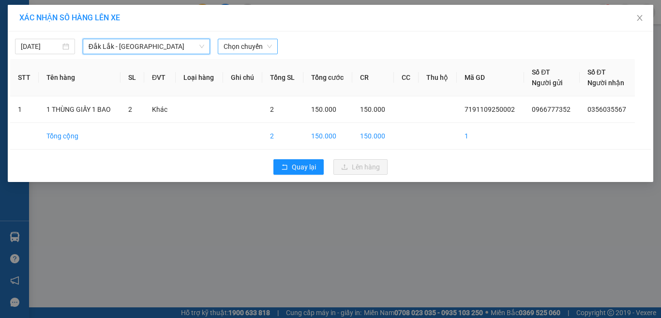
click at [260, 47] on span "Chọn chuyến" at bounding box center [248, 46] width 48 height 15
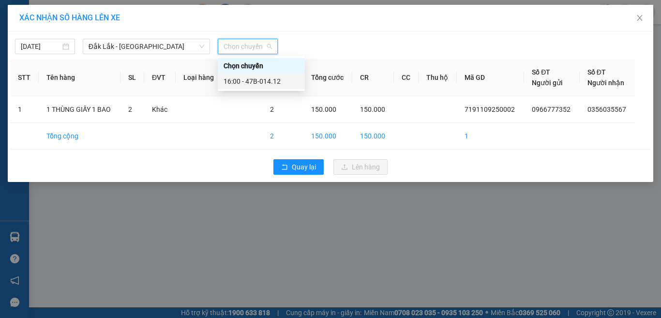
click at [260, 82] on div "16:00 - 47B-014.12" at bounding box center [261, 81] width 75 height 11
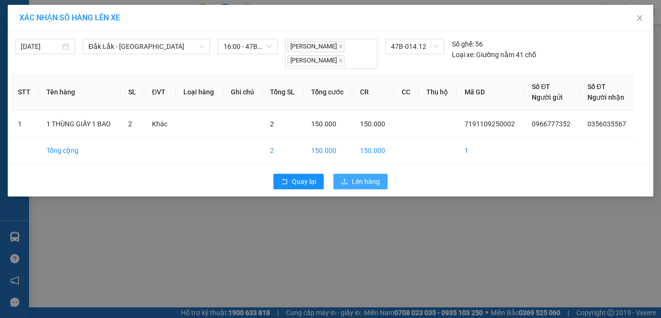
click at [378, 184] on span "Lên hàng" at bounding box center [366, 181] width 28 height 11
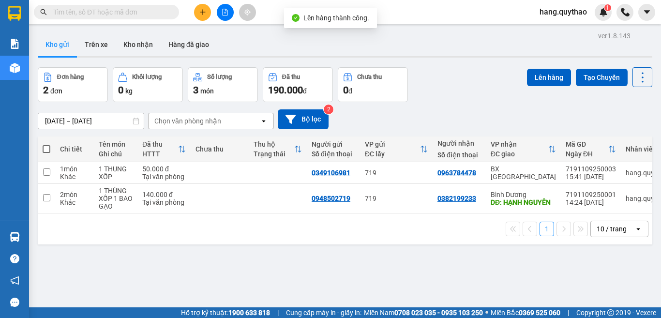
click at [46, 147] on span at bounding box center [47, 149] width 8 height 8
click at [46, 144] on input "checkbox" at bounding box center [46, 144] width 0 height 0
checkbox input "true"
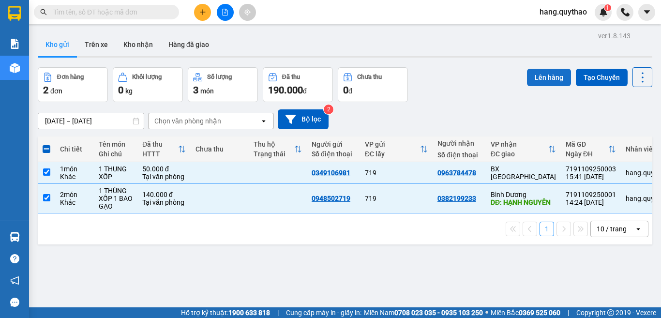
click at [534, 80] on button "Lên hàng" at bounding box center [549, 77] width 44 height 17
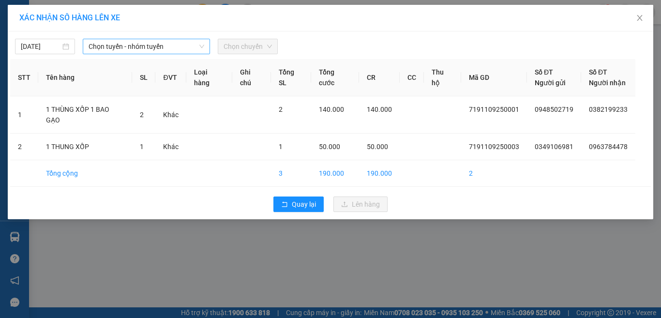
click at [112, 51] on span "Chọn tuyến - nhóm tuyến" at bounding box center [147, 46] width 116 height 15
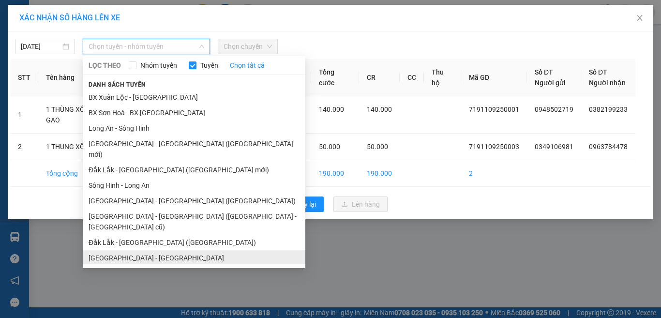
scroll to position [42, 0]
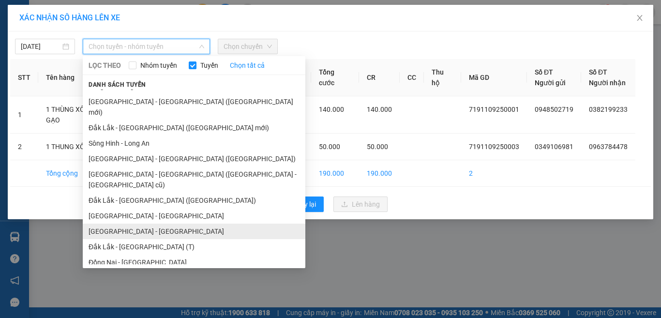
click at [140, 224] on li "[GEOGRAPHIC_DATA] - [GEOGRAPHIC_DATA]" at bounding box center [194, 231] width 223 height 15
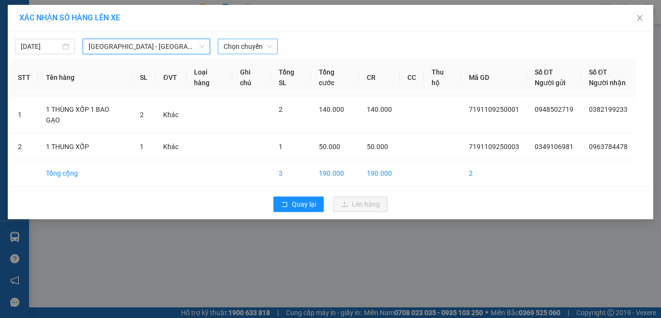
click at [254, 47] on span "Chọn chuyến" at bounding box center [248, 46] width 48 height 15
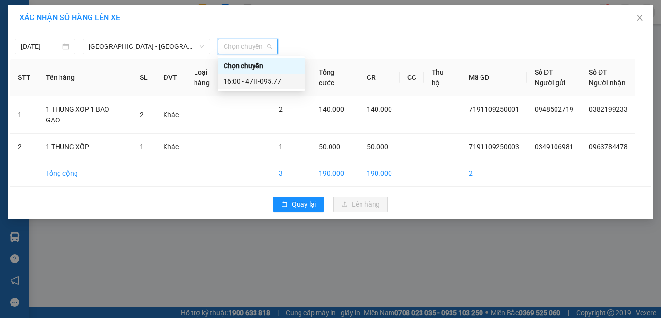
click at [250, 80] on div "16:00 - 47H-095.77" at bounding box center [261, 81] width 75 height 11
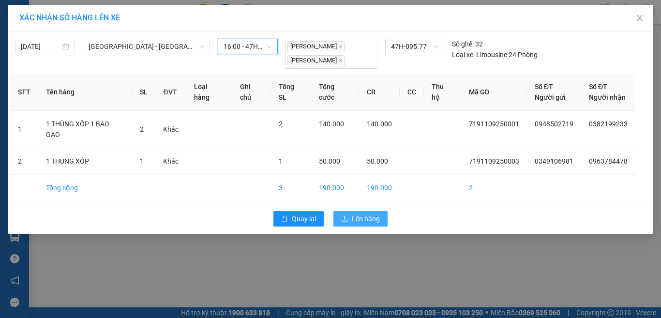
click at [373, 213] on span "Lên hàng" at bounding box center [366, 218] width 28 height 11
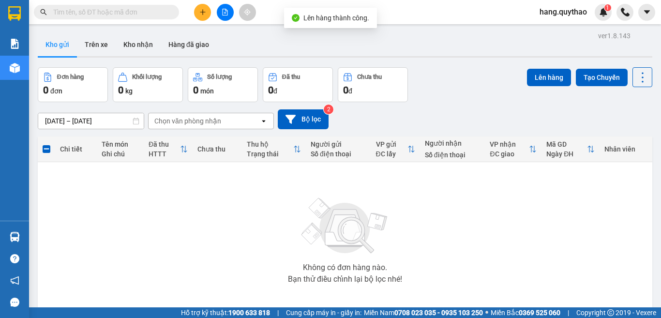
click at [215, 16] on div at bounding box center [225, 12] width 73 height 17
click at [227, 10] on icon "file-add" at bounding box center [225, 12] width 7 height 7
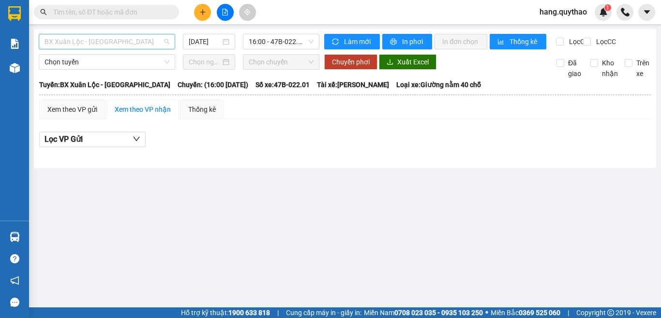
click at [138, 46] on span "BX Xuân Lộc - [GEOGRAPHIC_DATA]" at bounding box center [107, 41] width 125 height 15
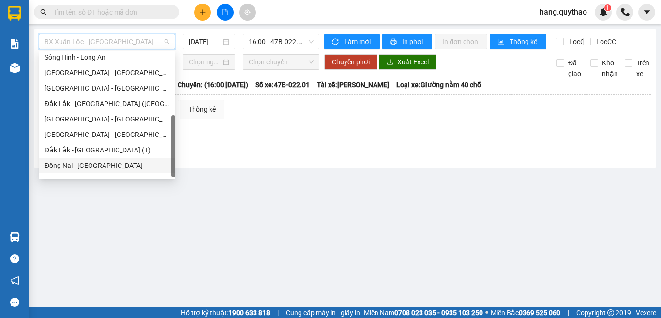
scroll to position [108, 0]
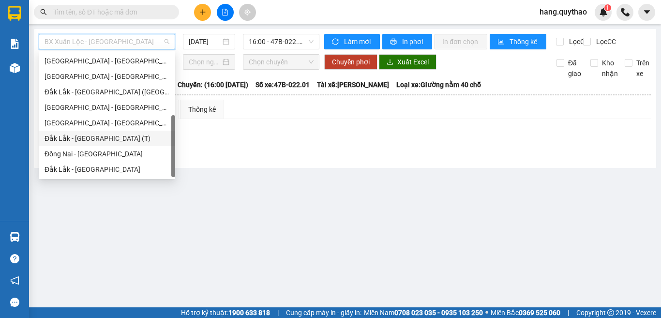
click at [89, 139] on div "Đắk Lắk - [GEOGRAPHIC_DATA] (T)" at bounding box center [107, 138] width 125 height 11
type input "[DATE]"
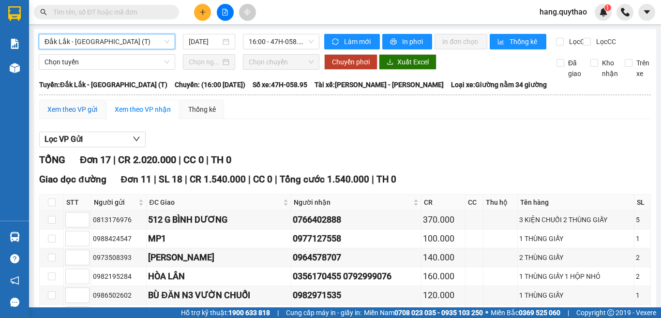
drag, startPoint x: 84, startPoint y: 119, endPoint x: 95, endPoint y: 137, distance: 21.1
click at [84, 115] on div "Xem theo VP gửi" at bounding box center [72, 109] width 50 height 11
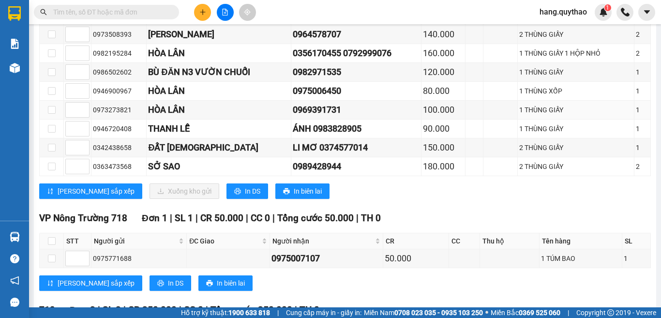
scroll to position [484, 0]
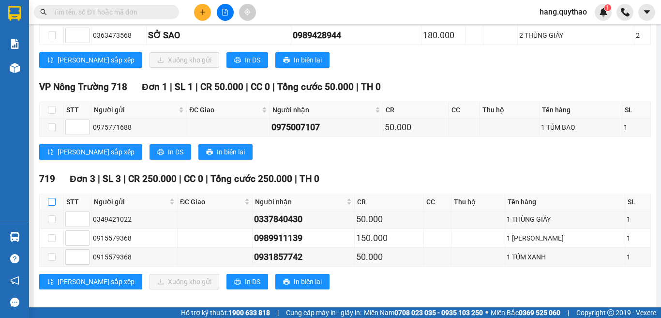
click at [55, 206] on input "checkbox" at bounding box center [52, 202] width 8 height 8
checkbox input "true"
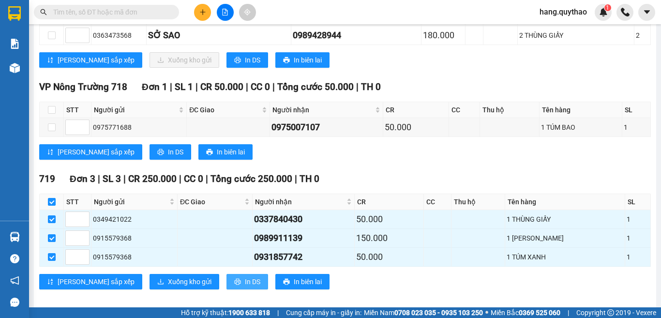
click at [245, 287] on span "In DS" at bounding box center [252, 281] width 15 height 11
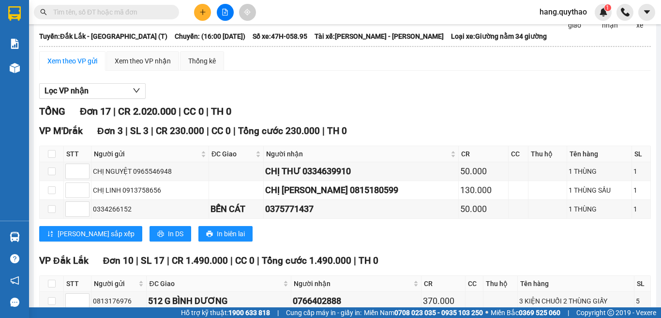
scroll to position [0, 0]
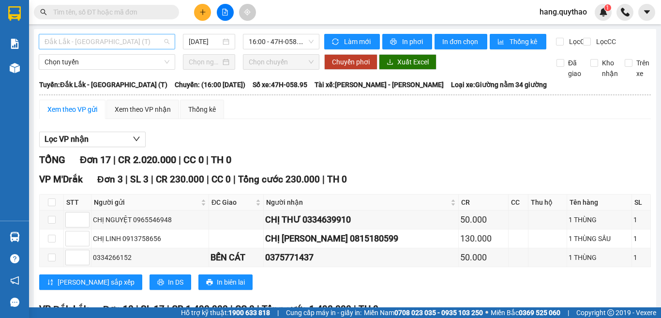
click at [122, 39] on span "Đắk Lắk - [GEOGRAPHIC_DATA] (T)" at bounding box center [107, 41] width 125 height 15
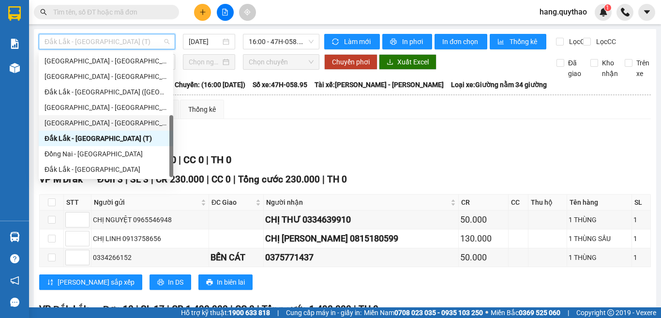
click at [91, 120] on div "[GEOGRAPHIC_DATA] - [GEOGRAPHIC_DATA]" at bounding box center [106, 123] width 123 height 11
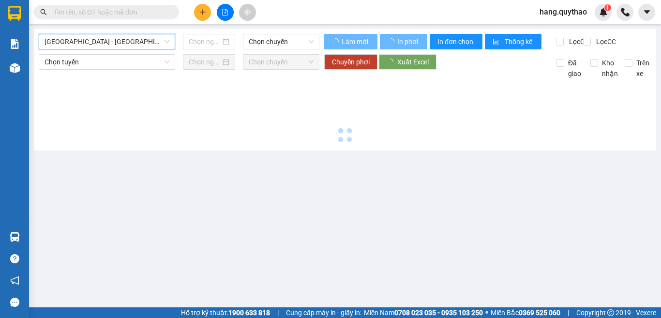
type input "[DATE]"
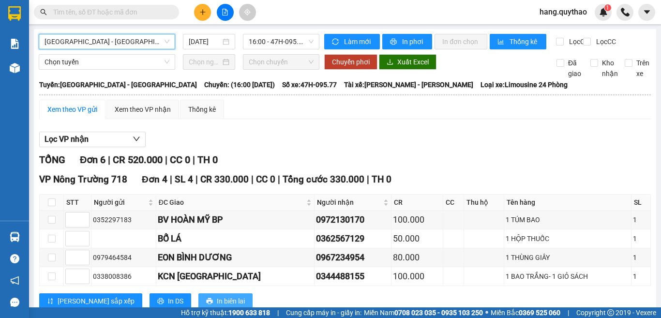
scroll to position [145, 0]
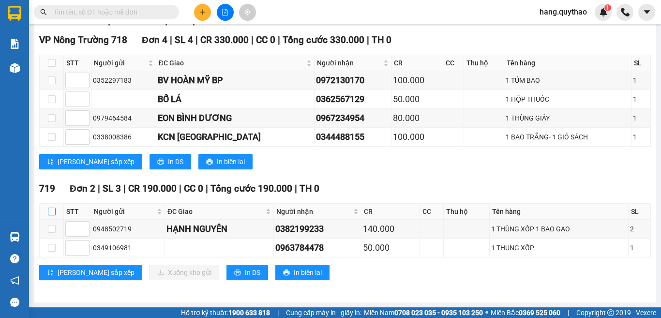
click at [54, 214] on input "checkbox" at bounding box center [52, 212] width 8 height 8
checkbox input "true"
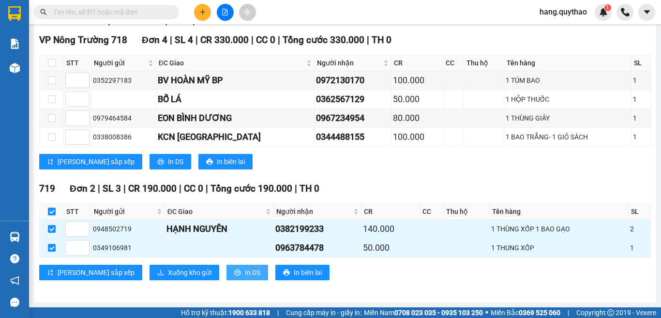
click at [245, 275] on span "In DS" at bounding box center [252, 272] width 15 height 11
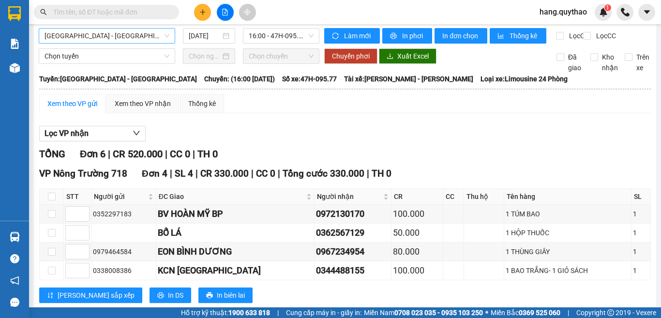
scroll to position [0, 0]
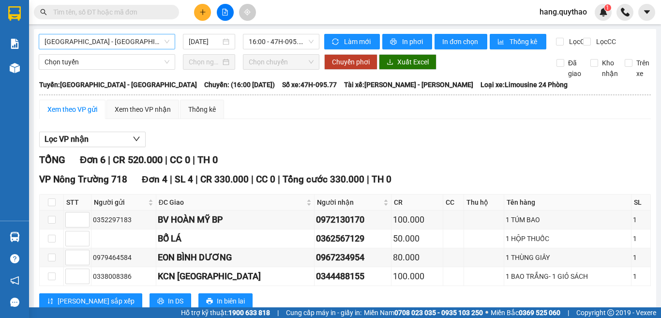
click at [125, 40] on span "[GEOGRAPHIC_DATA] - [GEOGRAPHIC_DATA]" at bounding box center [107, 41] width 125 height 15
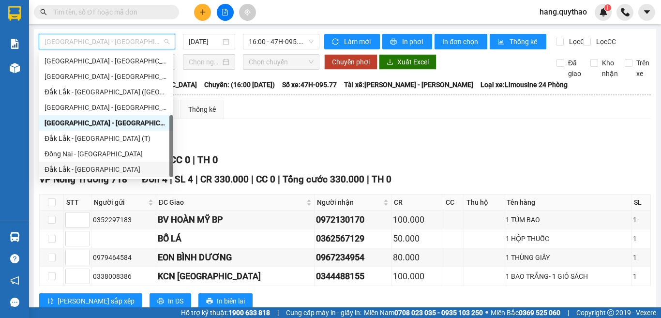
click at [90, 172] on div "Đắk Lắk - [GEOGRAPHIC_DATA]" at bounding box center [106, 169] width 123 height 11
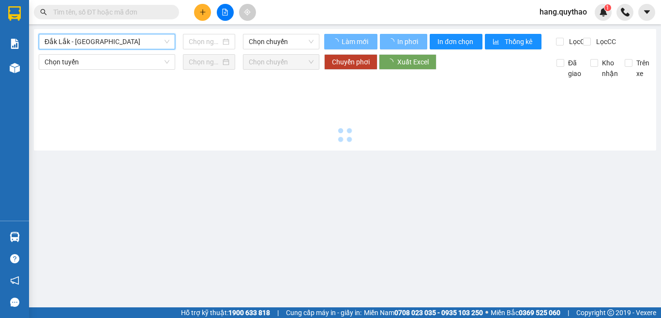
type input "[DATE]"
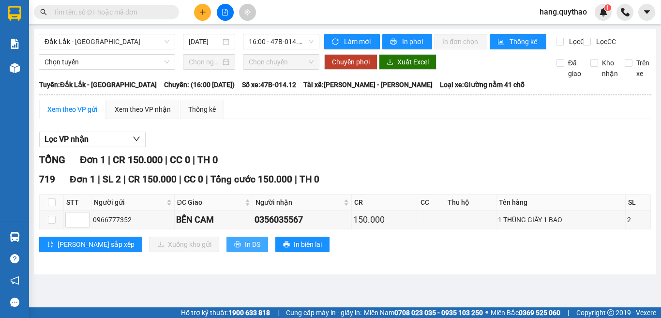
click at [245, 250] on span "In DS" at bounding box center [252, 244] width 15 height 11
click at [109, 41] on span "Đắk Lắk - [GEOGRAPHIC_DATA]" at bounding box center [107, 41] width 125 height 15
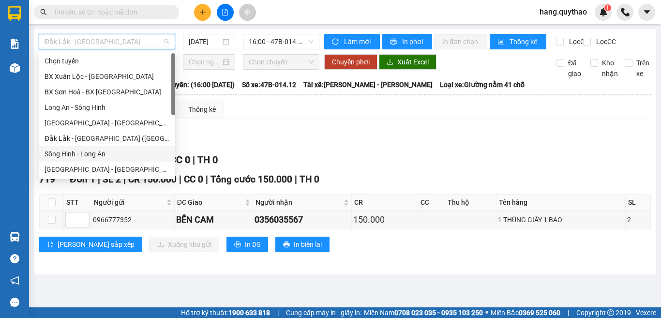
click at [88, 151] on div "Sông Hinh - Long An" at bounding box center [107, 154] width 125 height 11
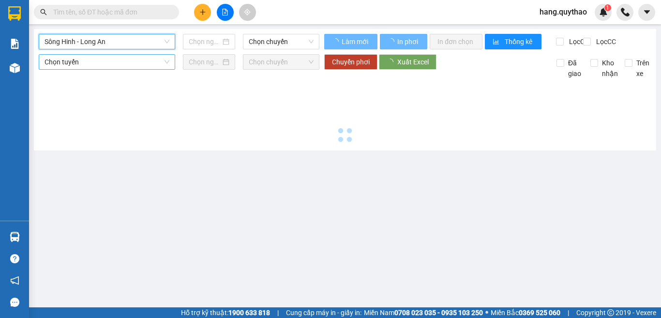
type input "[DATE]"
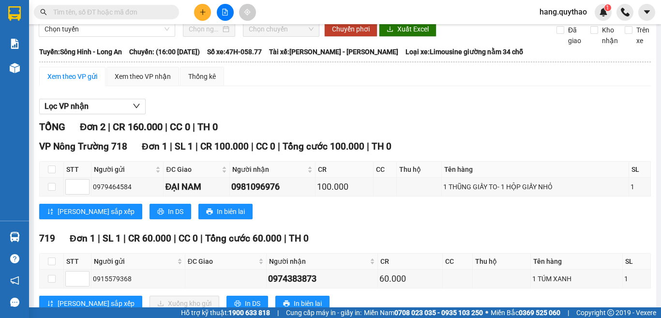
scroll to position [72, 0]
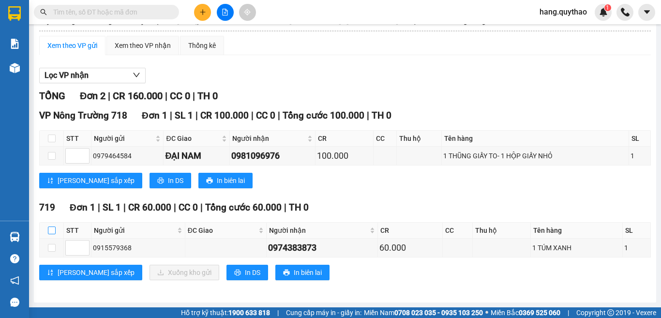
click at [51, 230] on input "checkbox" at bounding box center [52, 230] width 8 height 8
checkbox input "true"
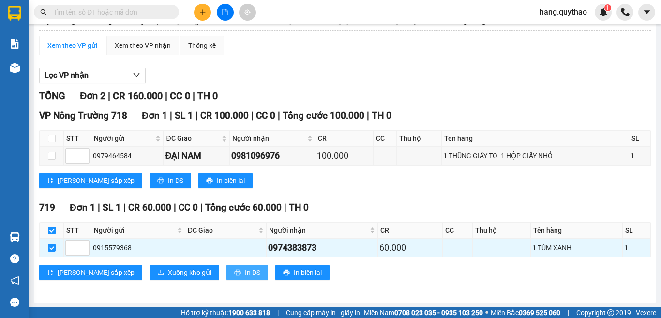
click at [226, 272] on button "In DS" at bounding box center [247, 272] width 42 height 15
